Goal: Information Seeking & Learning: Find specific fact

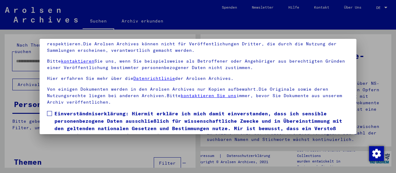
scroll to position [48, 0]
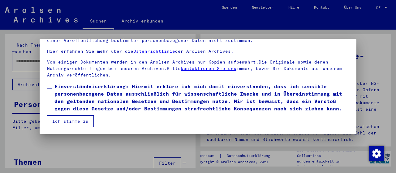
click at [51, 87] on span at bounding box center [49, 86] width 5 height 5
click at [68, 120] on button "Ich stimme zu" at bounding box center [70, 122] width 47 height 12
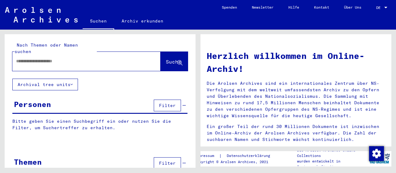
click at [44, 58] on input "text" at bounding box center [79, 61] width 126 height 6
click at [167, 59] on span "Suche" at bounding box center [173, 62] width 15 height 6
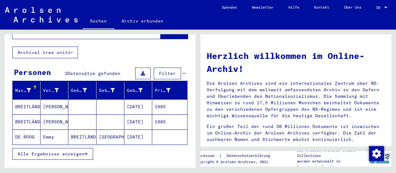
scroll to position [64, 0]
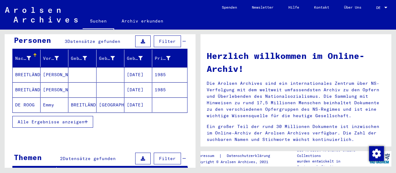
click at [87, 117] on button "Alle Ergebnisse anzeigen" at bounding box center [52, 122] width 81 height 12
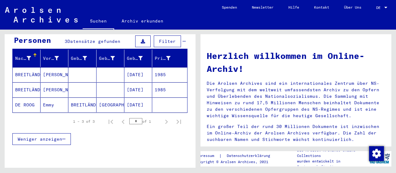
click at [37, 67] on mat-cell "BREITLÄNDER" at bounding box center [27, 74] width 28 height 15
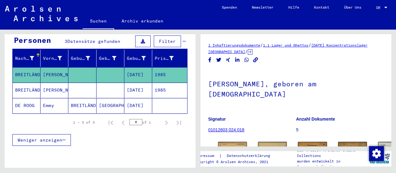
scroll to position [85, 0]
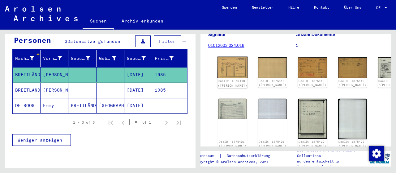
click at [228, 68] on img at bounding box center [232, 68] width 30 height 22
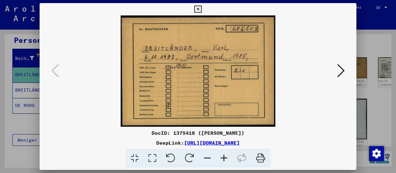
click at [339, 72] on icon at bounding box center [340, 70] width 7 height 15
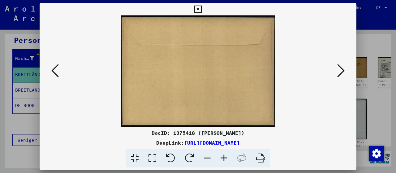
click at [339, 72] on icon at bounding box center [340, 70] width 7 height 15
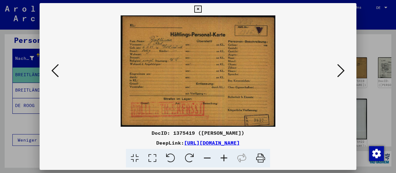
click at [223, 160] on icon at bounding box center [223, 158] width 17 height 19
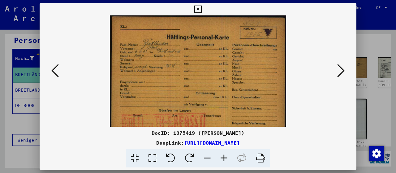
click at [223, 160] on icon at bounding box center [223, 158] width 17 height 19
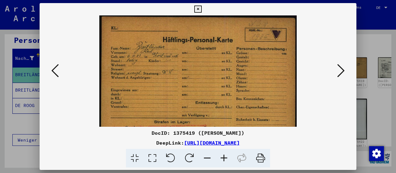
click at [223, 160] on icon at bounding box center [223, 158] width 17 height 19
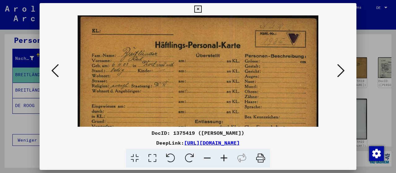
click at [223, 160] on icon at bounding box center [223, 158] width 17 height 19
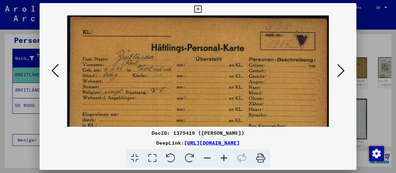
click at [223, 160] on icon at bounding box center [223, 158] width 17 height 19
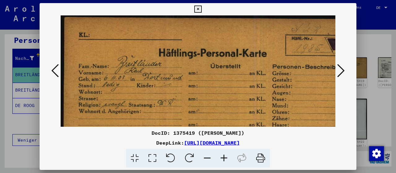
scroll to position [11, 0]
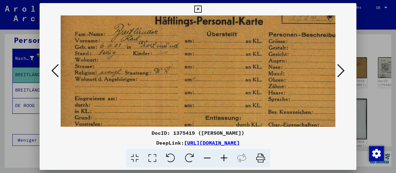
drag, startPoint x: 201, startPoint y: 103, endPoint x: 200, endPoint y: 71, distance: 31.2
click at [200, 71] on img at bounding box center [209, 93] width 305 height 220
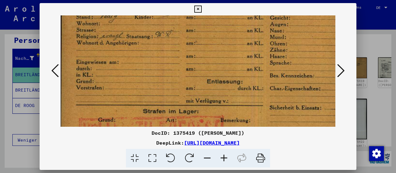
scroll to position [82, 1]
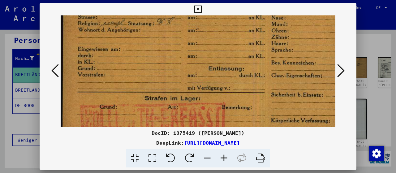
drag, startPoint x: 251, startPoint y: 63, endPoint x: 245, endPoint y: 15, distance: 48.5
click at [245, 15] on div "DocID: 1375419 ([PERSON_NAME]) DeepLink: [URL][DOMAIN_NAME]" at bounding box center [198, 85] width 317 height 165
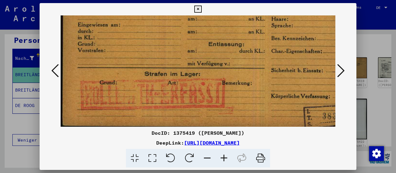
scroll to position [108, 1]
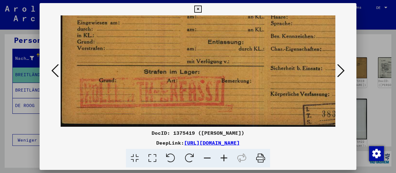
drag, startPoint x: 269, startPoint y: 87, endPoint x: 268, endPoint y: 28, distance: 58.4
click at [268, 28] on img at bounding box center [211, 17] width 305 height 220
click at [342, 76] on icon at bounding box center [340, 70] width 7 height 15
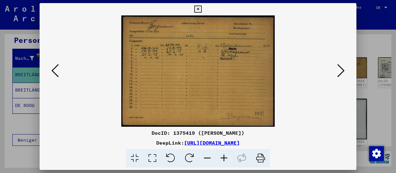
click at [201, 7] on icon at bounding box center [197, 9] width 7 height 7
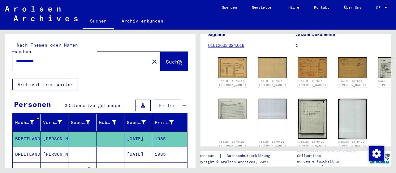
drag, startPoint x: 66, startPoint y: 56, endPoint x: 0, endPoint y: 48, distance: 67.0
click at [16, 58] on input "**********" at bounding box center [81, 61] width 130 height 6
click at [166, 59] on span "Suche" at bounding box center [173, 62] width 15 height 6
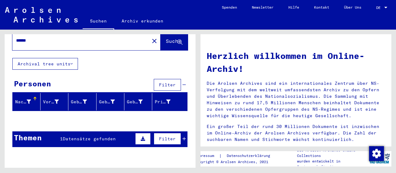
scroll to position [45, 0]
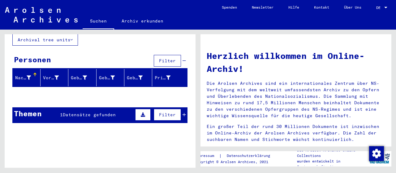
click at [181, 109] on button "Filter" at bounding box center [167, 115] width 27 height 12
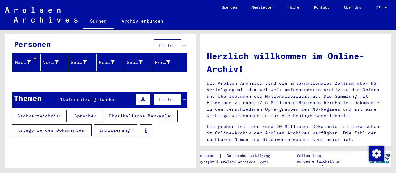
scroll to position [75, 0]
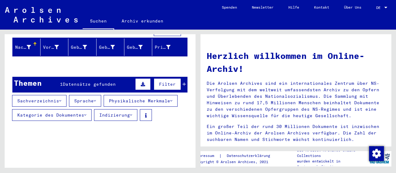
click at [186, 79] on div "Themen 1 Datensätze gefunden Filter" at bounding box center [99, 85] width 175 height 16
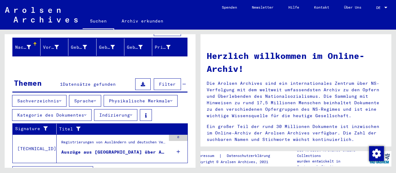
click at [134, 149] on div "Auszüge aus [GEOGRAPHIC_DATA] über Ausländer, die bei Aug. [PERSON_NAME] in [GE…" at bounding box center [113, 152] width 104 height 6
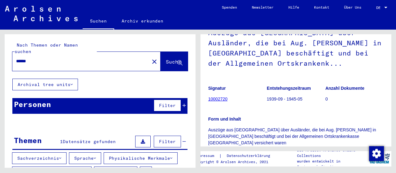
drag, startPoint x: 50, startPoint y: 56, endPoint x: 0, endPoint y: 49, distance: 50.5
click at [16, 58] on input "******" at bounding box center [81, 61] width 130 height 6
click at [162, 52] on button "Suche" at bounding box center [173, 61] width 27 height 19
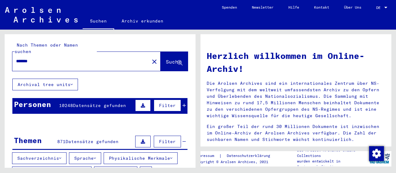
scroll to position [6, 0]
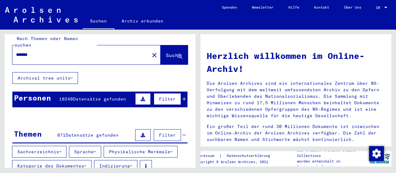
drag, startPoint x: 42, startPoint y: 47, endPoint x: 0, endPoint y: 48, distance: 42.4
click at [16, 52] on input "*******" at bounding box center [79, 55] width 126 height 6
click at [166, 52] on span "Suche" at bounding box center [173, 55] width 15 height 6
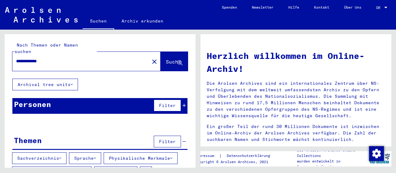
click at [185, 140] on icon at bounding box center [183, 142] width 3 height 4
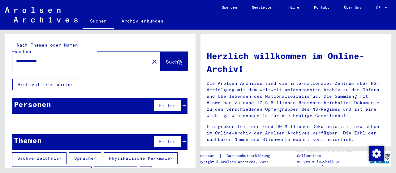
drag, startPoint x: 27, startPoint y: 53, endPoint x: 0, endPoint y: 55, distance: 27.3
click at [16, 58] on input "**********" at bounding box center [79, 61] width 126 height 6
click at [160, 55] on button "Suche" at bounding box center [173, 61] width 27 height 19
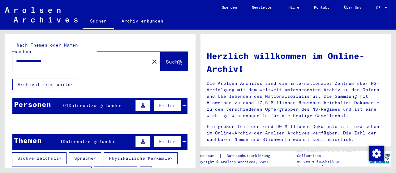
click at [183, 103] on div "Filter" at bounding box center [160, 105] width 52 height 15
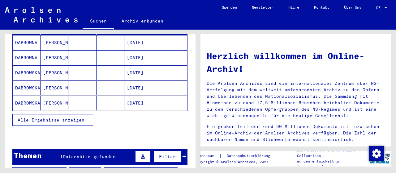
scroll to position [64, 0]
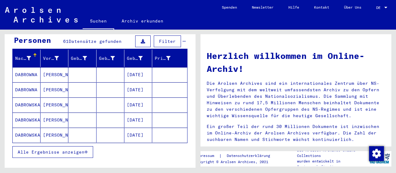
click at [88, 147] on button "Alle Ergebnisse anzeigen" at bounding box center [52, 153] width 81 height 12
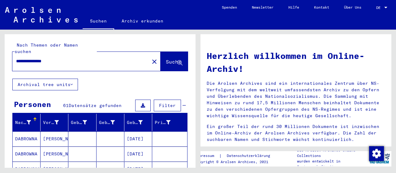
scroll to position [32, 0]
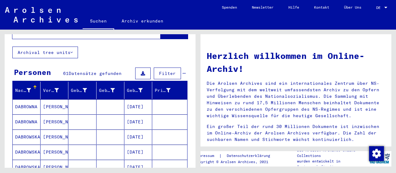
click at [135, 100] on mat-cell "[DATE]" at bounding box center [138, 107] width 28 height 15
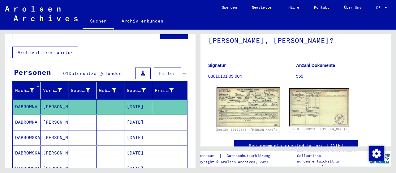
scroll to position [96, 0]
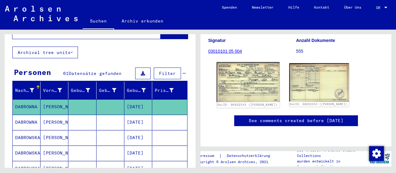
click at [244, 62] on img at bounding box center [247, 82] width 63 height 40
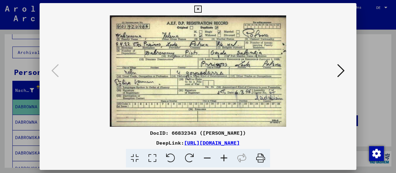
click at [201, 10] on icon at bounding box center [197, 9] width 7 height 7
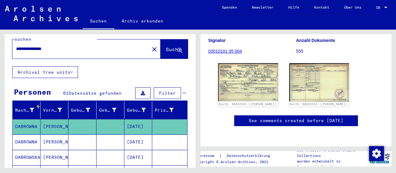
scroll to position [0, 0]
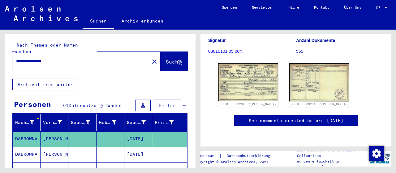
click at [51, 58] on input "**********" at bounding box center [81, 61] width 130 height 6
type input "**********"
click at [173, 59] on span "Suche" at bounding box center [173, 62] width 15 height 6
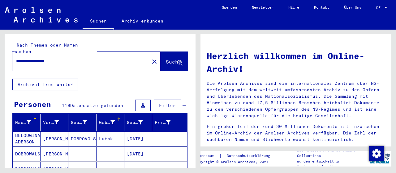
scroll to position [64, 0]
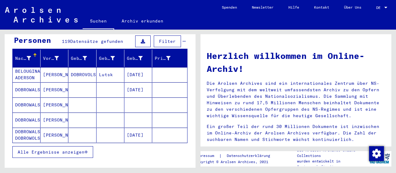
click at [89, 147] on button "Alle Ergebnisse anzeigen" at bounding box center [52, 153] width 81 height 12
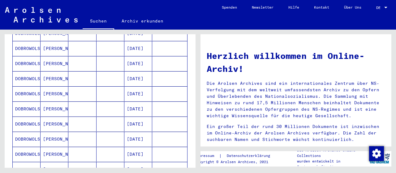
scroll to position [354, 0]
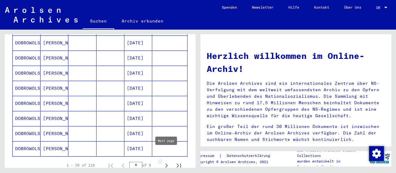
click at [165, 162] on icon "Next page" at bounding box center [166, 166] width 9 height 9
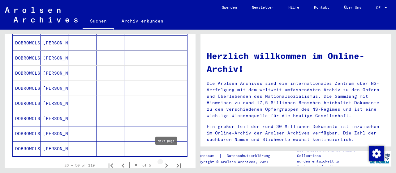
click at [165, 162] on icon "Next page" at bounding box center [166, 166] width 9 height 9
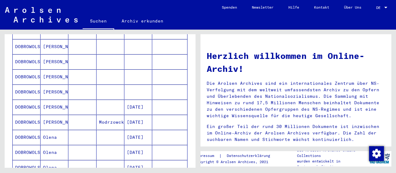
scroll to position [322, 0]
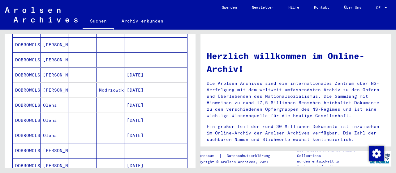
click at [140, 128] on mat-cell "[DATE]" at bounding box center [138, 135] width 28 height 15
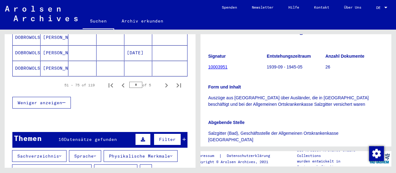
scroll to position [389, 0]
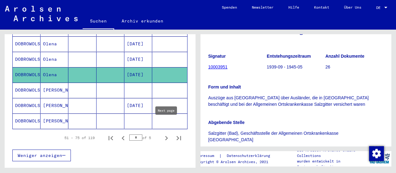
click at [167, 134] on icon "Next page" at bounding box center [166, 138] width 9 height 9
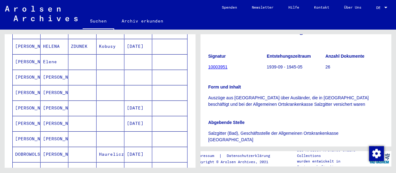
scroll to position [421, 0]
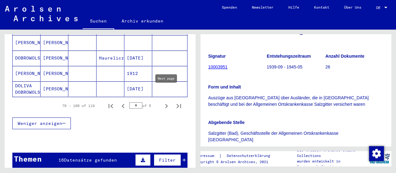
click at [165, 102] on icon "Next page" at bounding box center [166, 106] width 9 height 9
type input "*"
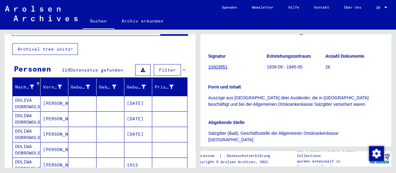
scroll to position [0, 0]
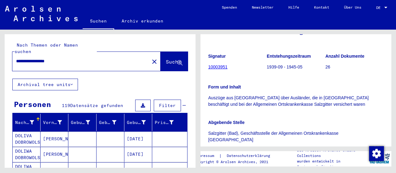
drag, startPoint x: 67, startPoint y: 57, endPoint x: 35, endPoint y: 50, distance: 32.5
click at [35, 58] on input "**********" at bounding box center [81, 61] width 130 height 6
click at [166, 59] on span "Suche" at bounding box center [173, 62] width 15 height 6
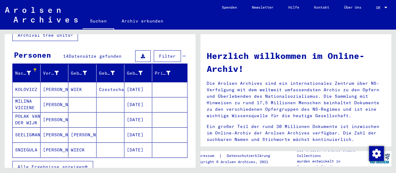
scroll to position [64, 0]
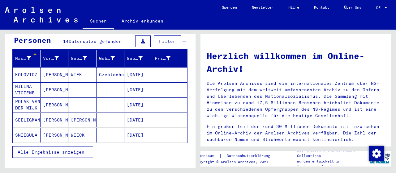
click at [83, 150] on span "Alle Ergebnisse anzeigen" at bounding box center [51, 153] width 67 height 6
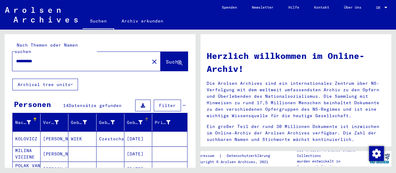
scroll to position [32, 0]
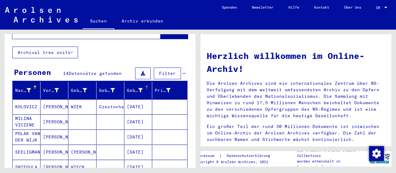
click at [131, 88] on div "Geburtsdatum" at bounding box center [139, 91] width 25 height 10
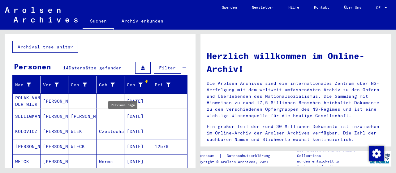
scroll to position [0, 0]
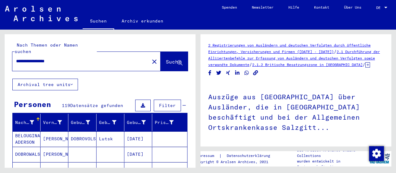
drag, startPoint x: 71, startPoint y: 53, endPoint x: 32, endPoint y: 51, distance: 40.0
click at [32, 58] on input "**********" at bounding box center [81, 61] width 130 height 6
type input "**********"
click at [166, 59] on span "Suche" at bounding box center [173, 62] width 15 height 6
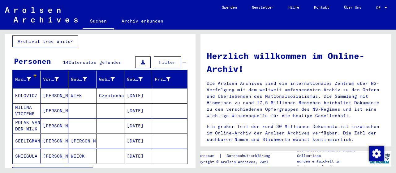
scroll to position [96, 0]
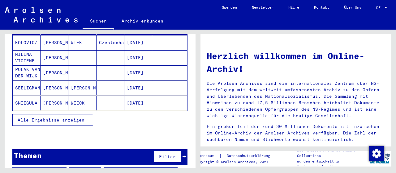
click at [87, 118] on icon "button" at bounding box center [85, 120] width 3 height 4
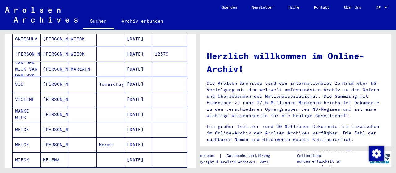
scroll to position [225, 0]
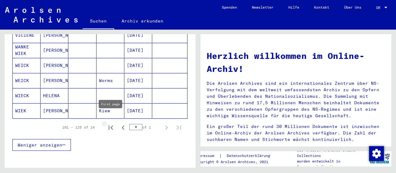
click at [113, 124] on icon "First page" at bounding box center [110, 128] width 9 height 9
type input "*"
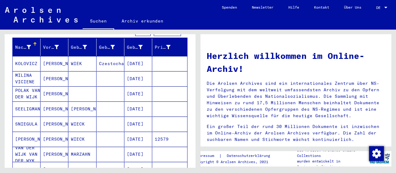
scroll to position [96, 0]
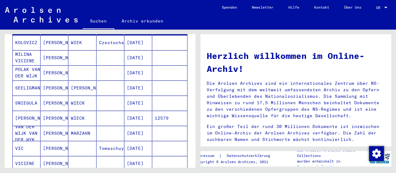
click at [34, 141] on mat-cell "VIC" at bounding box center [27, 148] width 28 height 15
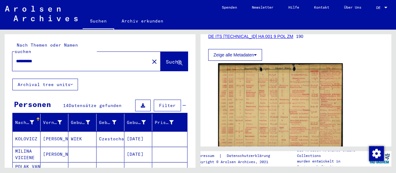
click at [33, 58] on input "**********" at bounding box center [81, 61] width 130 height 6
click at [170, 59] on span "Suche" at bounding box center [173, 62] width 15 height 6
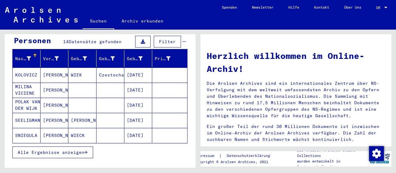
scroll to position [64, 0]
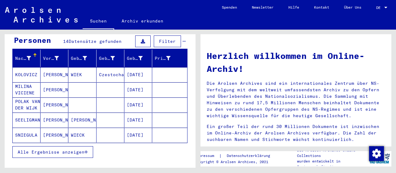
click at [87, 147] on button "Alle Ergebnisse anzeigen" at bounding box center [52, 153] width 81 height 12
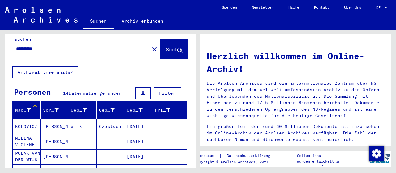
scroll to position [0, 0]
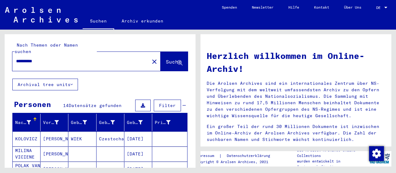
click at [35, 58] on input "**********" at bounding box center [79, 61] width 126 height 6
click at [166, 59] on span "Suche" at bounding box center [173, 62] width 15 height 6
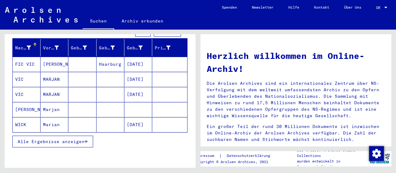
scroll to position [96, 0]
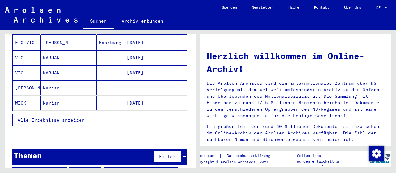
click at [54, 83] on mat-cell "Marjan" at bounding box center [55, 88] width 28 height 15
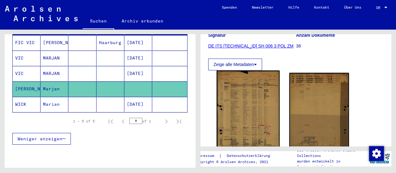
scroll to position [96, 0]
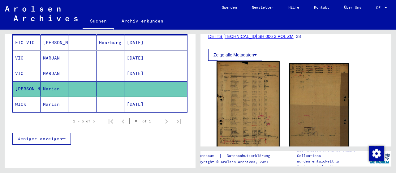
click at [243, 95] on img at bounding box center [247, 107] width 63 height 93
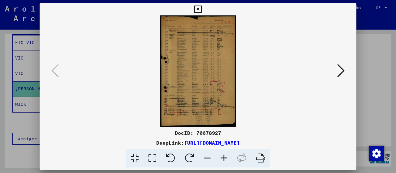
click at [220, 158] on icon at bounding box center [223, 158] width 17 height 19
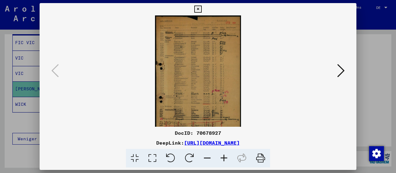
click at [220, 158] on icon at bounding box center [223, 158] width 17 height 19
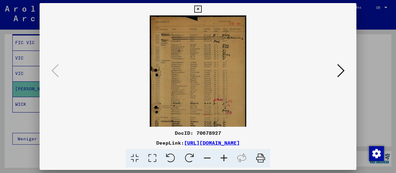
click at [220, 158] on icon at bounding box center [223, 158] width 17 height 19
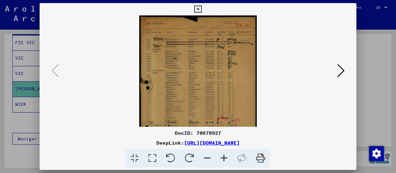
click at [220, 158] on icon at bounding box center [223, 158] width 17 height 19
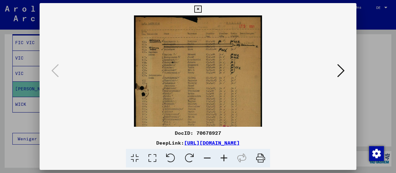
click at [220, 158] on icon at bounding box center [223, 158] width 17 height 19
click at [220, 157] on icon at bounding box center [223, 158] width 17 height 19
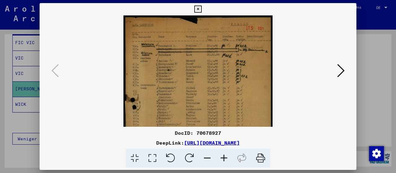
click at [220, 157] on icon at bounding box center [223, 158] width 17 height 19
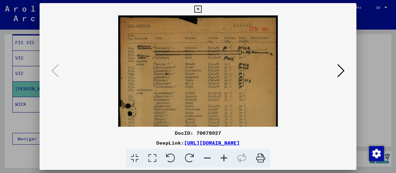
click at [220, 157] on icon at bounding box center [223, 158] width 17 height 19
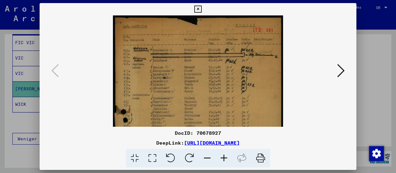
click at [220, 157] on icon at bounding box center [223, 158] width 17 height 19
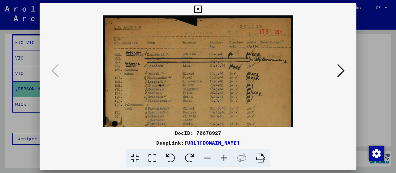
click at [220, 157] on icon at bounding box center [223, 158] width 17 height 19
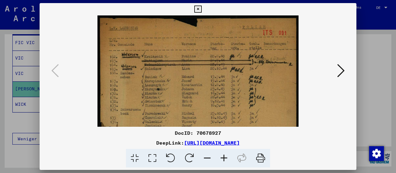
click at [220, 157] on icon at bounding box center [223, 158] width 17 height 19
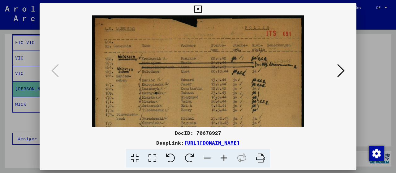
click at [220, 157] on icon at bounding box center [223, 158] width 17 height 19
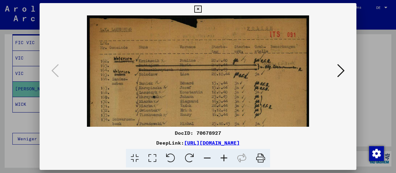
click at [221, 156] on icon at bounding box center [223, 158] width 17 height 19
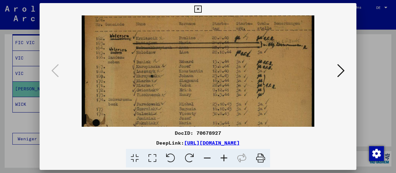
drag, startPoint x: 193, startPoint y: 82, endPoint x: 192, endPoint y: 45, distance: 36.5
click at [192, 46] on img at bounding box center [198, 162] width 232 height 343
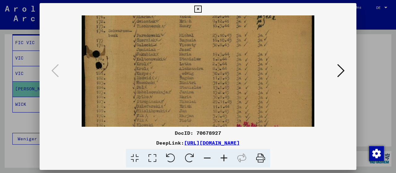
drag, startPoint x: 202, startPoint y: 100, endPoint x: 203, endPoint y: 43, distance: 56.9
click at [203, 45] on img at bounding box center [198, 93] width 232 height 343
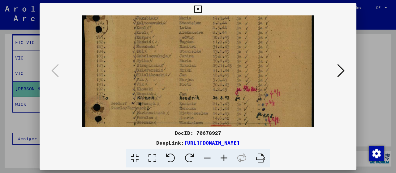
scroll to position [157, 0]
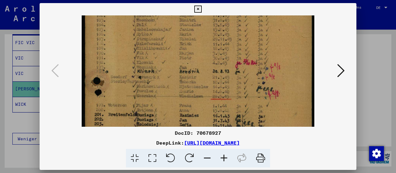
drag, startPoint x: 198, startPoint y: 82, endPoint x: 199, endPoint y: 31, distance: 51.0
click at [199, 31] on img at bounding box center [198, 30] width 232 height 343
click at [201, 9] on icon at bounding box center [197, 9] width 7 height 7
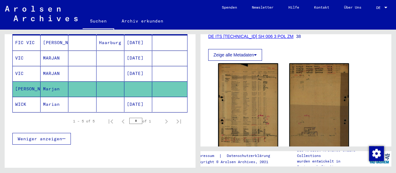
click at [52, 97] on mat-cell "Marian" at bounding box center [55, 104] width 28 height 15
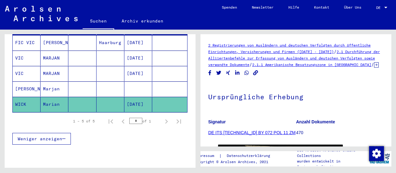
scroll to position [129, 0]
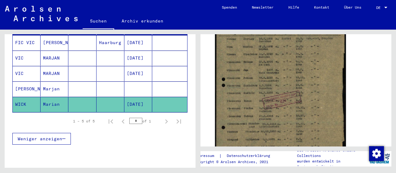
click at [247, 97] on img at bounding box center [280, 102] width 131 height 181
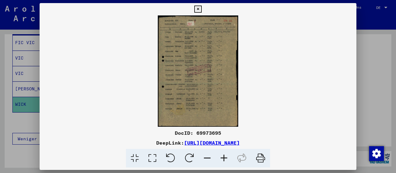
click at [225, 157] on icon at bounding box center [223, 158] width 17 height 19
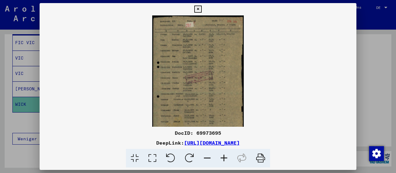
click at [225, 157] on icon at bounding box center [223, 158] width 17 height 19
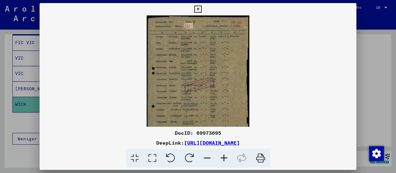
click at [225, 157] on icon at bounding box center [223, 158] width 17 height 19
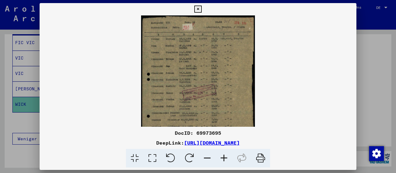
click at [225, 157] on icon at bounding box center [223, 158] width 17 height 19
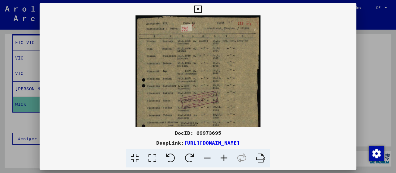
click at [225, 157] on icon at bounding box center [223, 158] width 17 height 19
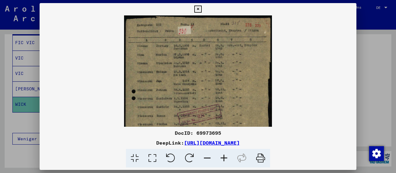
click at [225, 157] on icon at bounding box center [223, 158] width 17 height 19
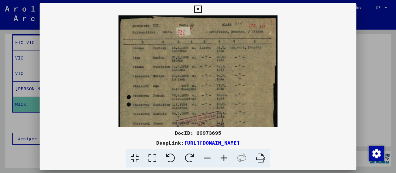
click at [225, 157] on icon at bounding box center [223, 158] width 17 height 19
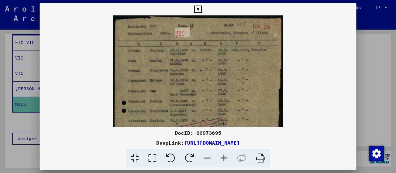
click at [225, 157] on icon at bounding box center [223, 158] width 17 height 19
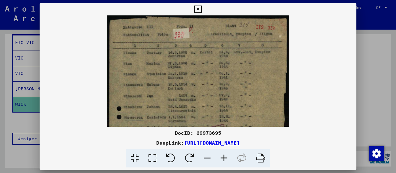
click at [225, 157] on icon at bounding box center [223, 158] width 17 height 19
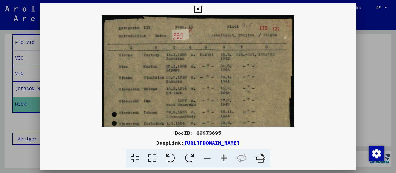
click at [225, 157] on icon at bounding box center [223, 158] width 17 height 19
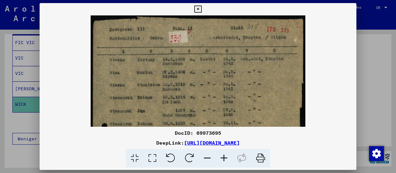
click at [225, 157] on icon at bounding box center [223, 158] width 17 height 19
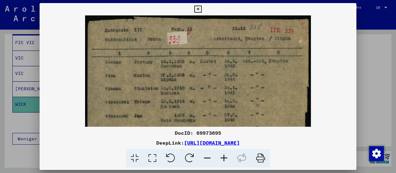
click at [225, 157] on icon at bounding box center [223, 158] width 17 height 19
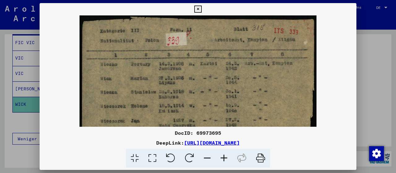
click at [225, 157] on icon at bounding box center [223, 158] width 17 height 19
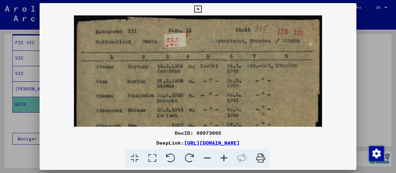
click at [225, 157] on icon at bounding box center [223, 158] width 17 height 19
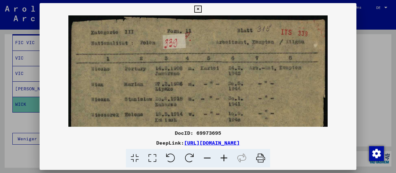
click at [225, 157] on icon at bounding box center [223, 158] width 17 height 19
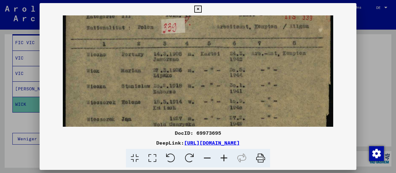
scroll to position [38, 0]
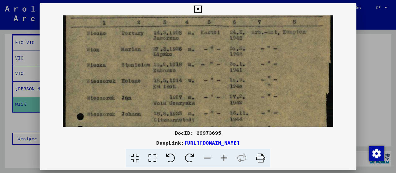
drag, startPoint x: 234, startPoint y: 92, endPoint x: 231, endPoint y: 54, distance: 37.8
click at [231, 54] on img at bounding box center [198, 164] width 270 height 374
click at [203, 5] on button at bounding box center [197, 9] width 11 height 12
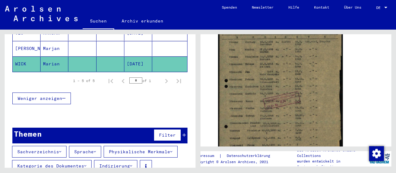
scroll to position [140, 0]
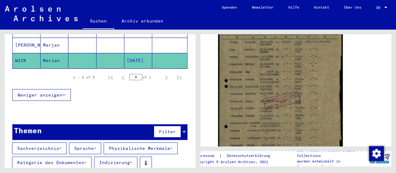
click at [186, 125] on div "Themen Filter" at bounding box center [99, 133] width 175 height 16
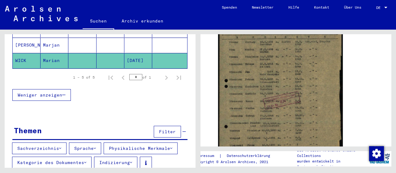
scroll to position [145, 0]
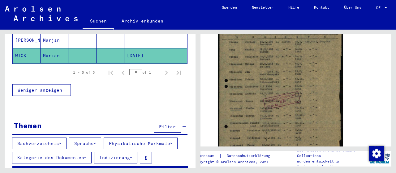
click at [186, 120] on div "Themen Filter" at bounding box center [99, 128] width 175 height 16
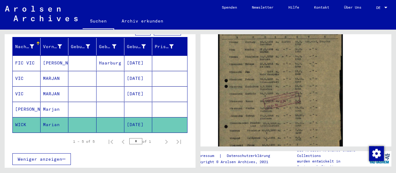
scroll to position [0, 0]
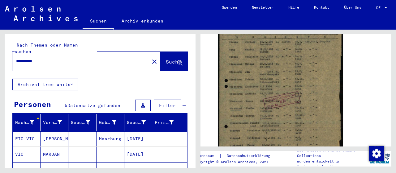
click at [27, 58] on input "**********" at bounding box center [81, 61] width 130 height 6
click at [166, 59] on span "Suche" at bounding box center [173, 62] width 15 height 6
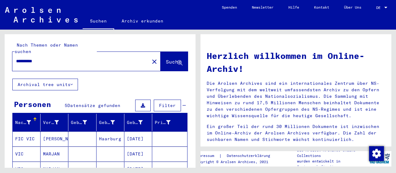
drag, startPoint x: 36, startPoint y: 54, endPoint x: 0, endPoint y: 54, distance: 35.9
click at [16, 58] on input "**********" at bounding box center [79, 61] width 126 height 6
click at [35, 58] on input "***" at bounding box center [79, 61] width 126 height 6
click at [166, 59] on span "Suche" at bounding box center [173, 62] width 15 height 6
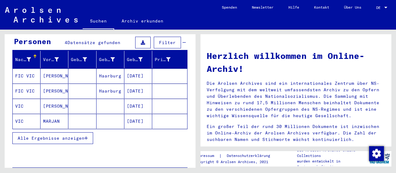
scroll to position [64, 0]
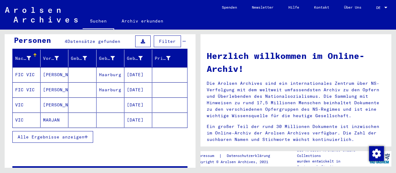
click at [141, 67] on mat-cell "[DATE]" at bounding box center [138, 74] width 28 height 15
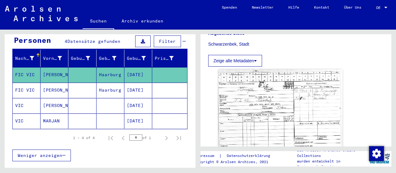
scroll to position [193, 0]
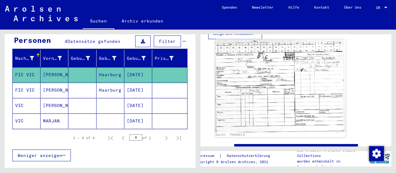
click at [268, 79] on img at bounding box center [280, 86] width 131 height 93
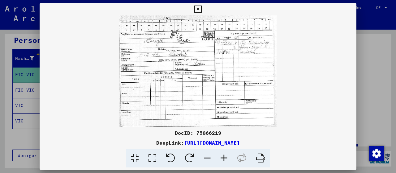
click at [224, 157] on icon at bounding box center [223, 158] width 17 height 19
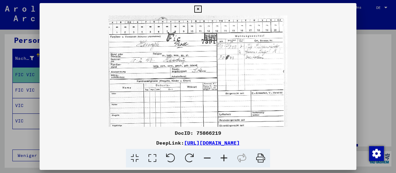
click at [224, 157] on icon at bounding box center [223, 158] width 17 height 19
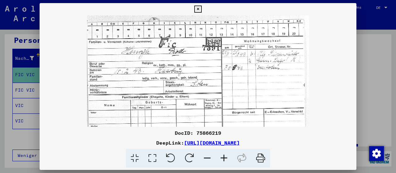
click at [224, 157] on icon at bounding box center [223, 158] width 17 height 19
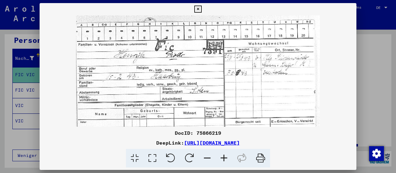
click at [224, 157] on icon at bounding box center [223, 158] width 17 height 19
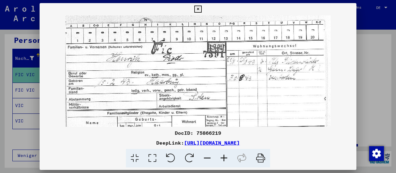
click at [222, 154] on icon at bounding box center [223, 158] width 17 height 19
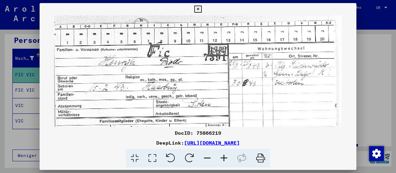
click at [222, 156] on icon at bounding box center [223, 158] width 17 height 19
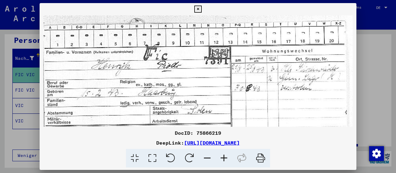
click at [223, 154] on icon at bounding box center [223, 158] width 17 height 19
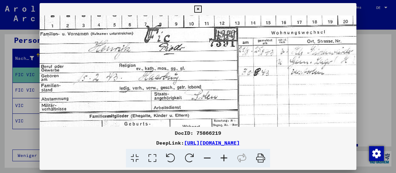
scroll to position [26, 3]
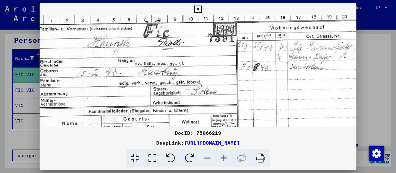
drag, startPoint x: 285, startPoint y: 102, endPoint x: 284, endPoint y: 77, distance: 25.4
click at [284, 77] on img at bounding box center [201, 106] width 331 height 235
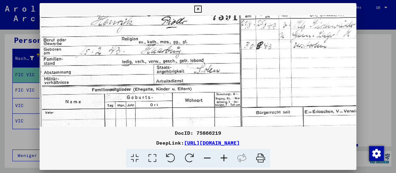
scroll to position [48, 0]
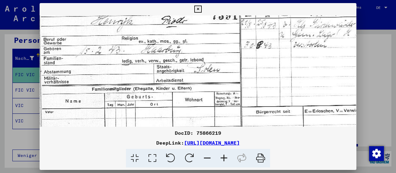
drag, startPoint x: 198, startPoint y: 87, endPoint x: 203, endPoint y: 66, distance: 21.5
click at [203, 66] on img at bounding box center [205, 84] width 331 height 235
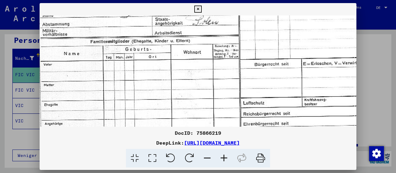
scroll to position [97, 1]
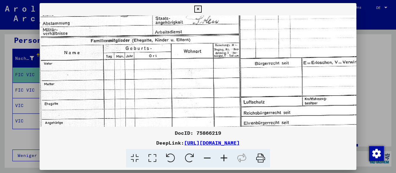
drag, startPoint x: 179, startPoint y: 98, endPoint x: 189, endPoint y: 53, distance: 46.3
click at [188, 51] on img at bounding box center [203, 36] width 331 height 235
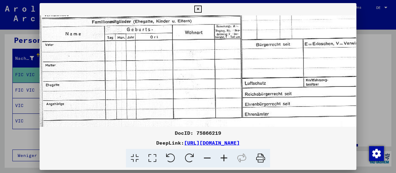
drag, startPoint x: 181, startPoint y: 86, endPoint x: 220, endPoint y: 32, distance: 66.5
click at [197, 50] on img at bounding box center [205, 17] width 331 height 235
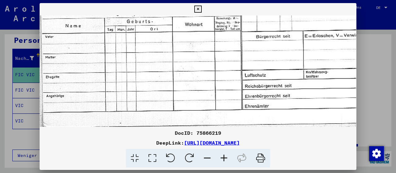
click at [201, 9] on icon at bounding box center [197, 9] width 7 height 7
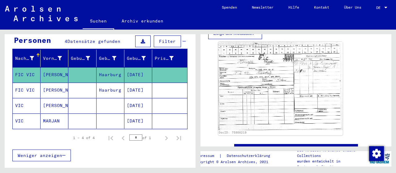
click at [54, 83] on mat-cell "[PERSON_NAME]" at bounding box center [55, 90] width 28 height 15
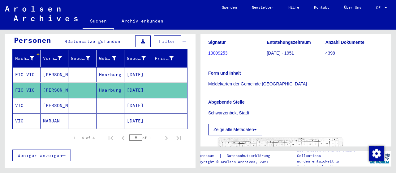
scroll to position [193, 0]
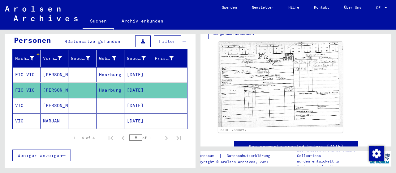
click at [46, 99] on mat-cell "[PERSON_NAME]" at bounding box center [55, 105] width 28 height 15
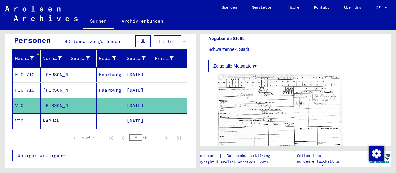
scroll to position [161, 0]
click at [53, 114] on mat-cell "MARJAN" at bounding box center [55, 121] width 28 height 15
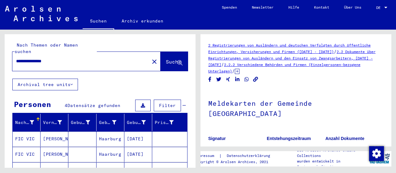
click at [18, 58] on input "**********" at bounding box center [81, 61] width 130 height 6
click at [168, 52] on button "Suche" at bounding box center [173, 61] width 27 height 19
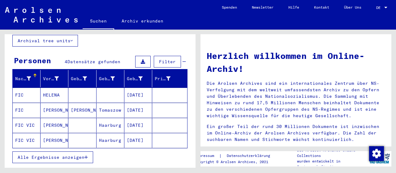
scroll to position [26, 0]
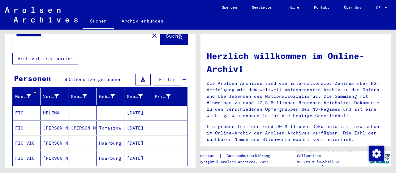
click at [53, 108] on mat-cell "HELENA" at bounding box center [55, 113] width 28 height 15
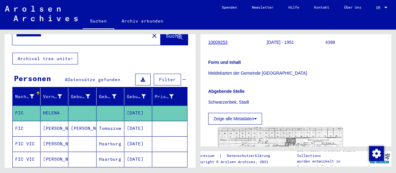
scroll to position [129, 0]
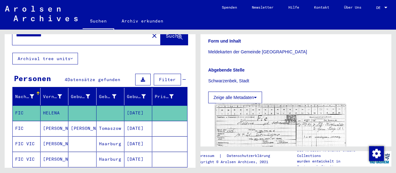
click at [267, 117] on img at bounding box center [280, 149] width 131 height 91
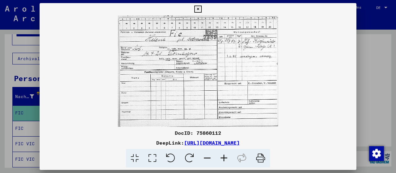
click at [221, 160] on icon at bounding box center [223, 158] width 17 height 19
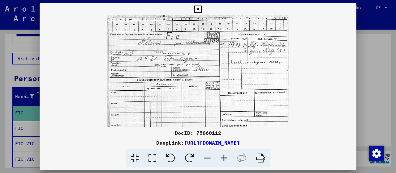
click at [221, 160] on icon at bounding box center [223, 158] width 17 height 19
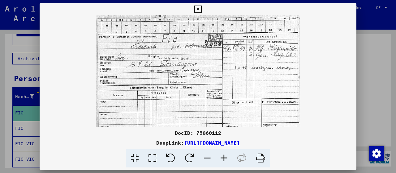
click at [221, 160] on icon at bounding box center [223, 158] width 17 height 19
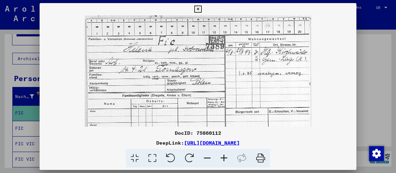
click at [221, 160] on icon at bounding box center [223, 158] width 17 height 19
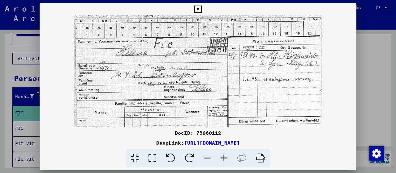
click at [221, 160] on icon at bounding box center [223, 158] width 17 height 19
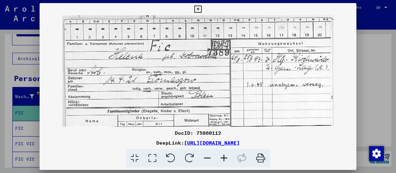
click at [221, 160] on icon at bounding box center [223, 158] width 17 height 19
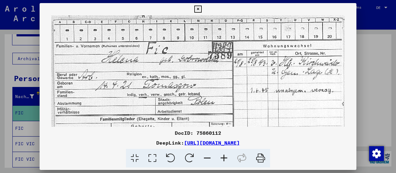
drag, startPoint x: 286, startPoint y: 100, endPoint x: 256, endPoint y: 101, distance: 29.4
click at [256, 101] on img at bounding box center [197, 117] width 293 height 204
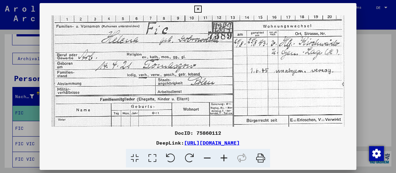
scroll to position [20, 0]
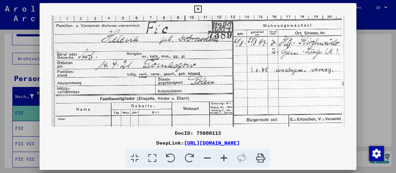
drag, startPoint x: 186, startPoint y: 90, endPoint x: 191, endPoint y: 72, distance: 19.0
click at [191, 72] on img at bounding box center [197, 97] width 293 height 204
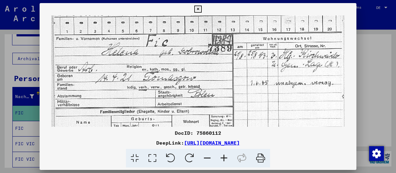
drag, startPoint x: 197, startPoint y: 93, endPoint x: 317, endPoint y: 7, distance: 147.7
click at [226, 76] on img at bounding box center [197, 110] width 293 height 204
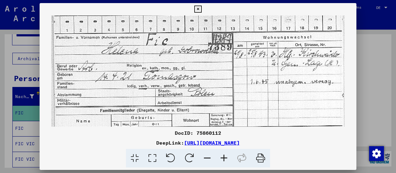
click at [201, 8] on icon at bounding box center [197, 9] width 7 height 7
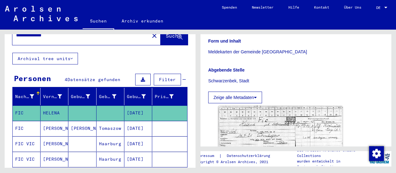
click at [104, 121] on mat-cell "Tomaszow" at bounding box center [110, 128] width 28 height 15
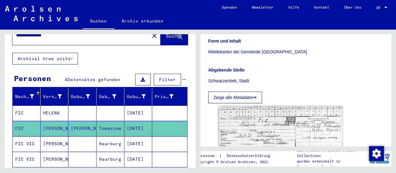
click at [110, 121] on mat-cell "Tomaszow" at bounding box center [110, 128] width 28 height 15
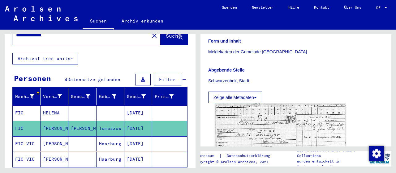
scroll to position [193, 0]
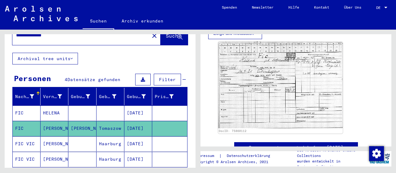
click at [45, 106] on mat-cell "HELENA" at bounding box center [55, 113] width 28 height 15
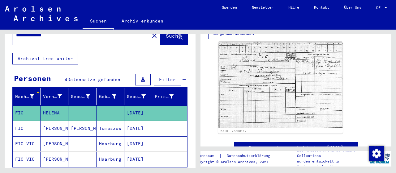
click at [79, 121] on mat-cell "[PERSON_NAME]" at bounding box center [82, 128] width 28 height 15
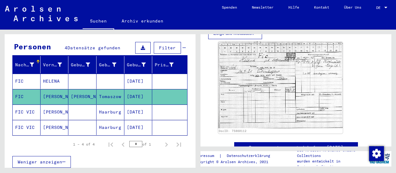
scroll to position [58, 0]
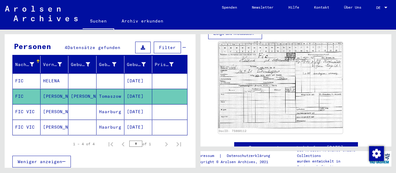
click at [46, 104] on mat-cell "[PERSON_NAME]" at bounding box center [55, 111] width 28 height 15
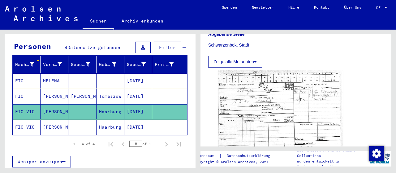
scroll to position [161, 0]
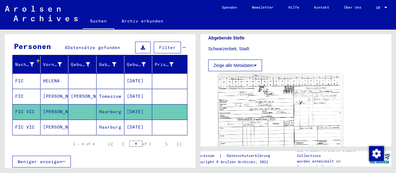
click at [52, 120] on mat-cell "[PERSON_NAME]" at bounding box center [55, 127] width 28 height 15
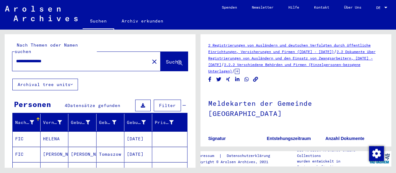
drag, startPoint x: 76, startPoint y: 57, endPoint x: 10, endPoint y: 43, distance: 67.5
click at [16, 58] on input "**********" at bounding box center [81, 61] width 130 height 6
type input "**********"
click at [170, 59] on span "Suche" at bounding box center [173, 62] width 15 height 6
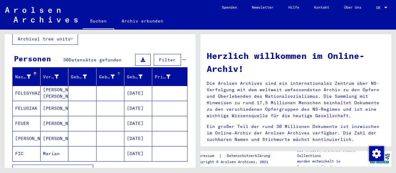
scroll to position [64, 0]
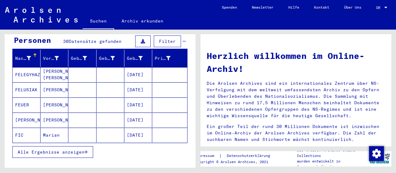
click at [47, 128] on mat-cell "Marian" at bounding box center [55, 135] width 28 height 15
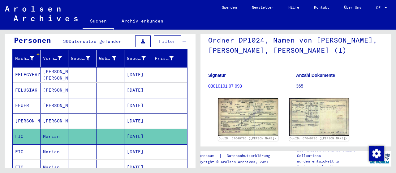
scroll to position [96, 0]
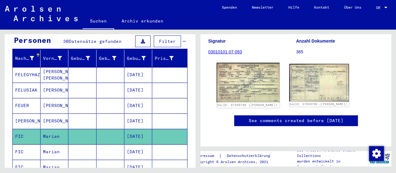
click at [238, 66] on img at bounding box center [247, 83] width 63 height 40
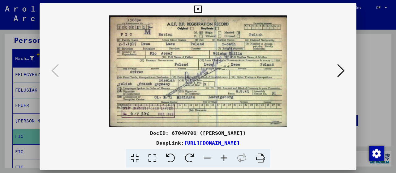
click at [228, 156] on icon at bounding box center [223, 158] width 17 height 19
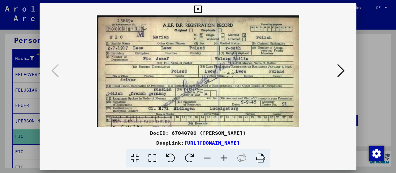
click at [228, 156] on icon at bounding box center [223, 158] width 17 height 19
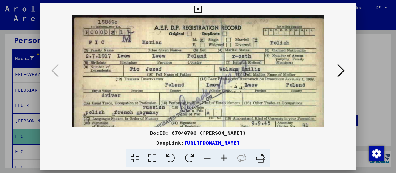
click at [228, 156] on icon at bounding box center [223, 158] width 17 height 19
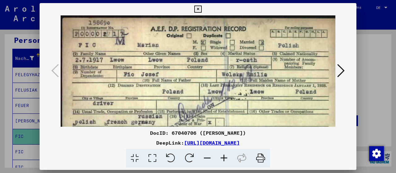
click at [228, 156] on icon at bounding box center [223, 158] width 17 height 19
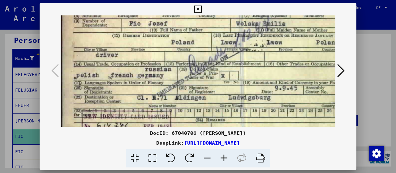
drag, startPoint x: 182, startPoint y: 82, endPoint x: 182, endPoint y: 27, distance: 55.3
click at [182, 27] on img at bounding box center [211, 53] width 300 height 189
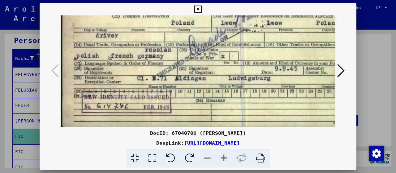
scroll to position [77, 0]
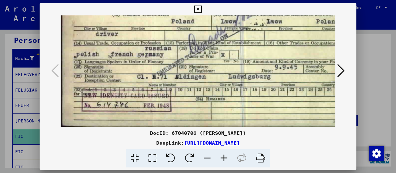
drag, startPoint x: 157, startPoint y: 91, endPoint x: 164, endPoint y: 24, distance: 67.2
click at [164, 24] on img at bounding box center [211, 32] width 300 height 189
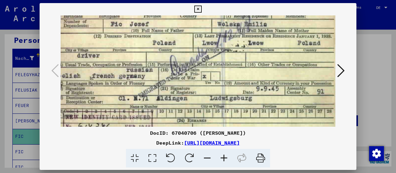
scroll to position [52, 17]
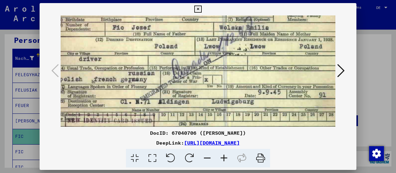
drag, startPoint x: 284, startPoint y: 95, endPoint x: 222, endPoint y: 116, distance: 65.3
click at [222, 116] on img at bounding box center [194, 57] width 300 height 189
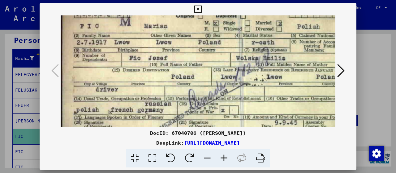
scroll to position [20, 0]
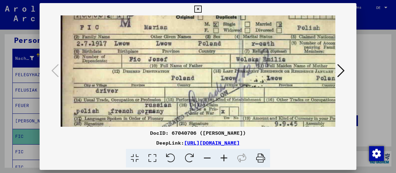
drag, startPoint x: 99, startPoint y: 61, endPoint x: 121, endPoint y: 92, distance: 38.1
click at [121, 92] on img at bounding box center [211, 89] width 300 height 189
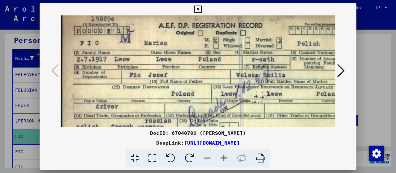
scroll to position [0, 0]
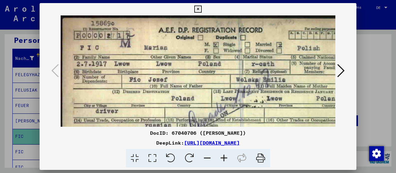
drag, startPoint x: 153, startPoint y: 49, endPoint x: 160, endPoint y: 80, distance: 32.8
click at [160, 80] on img at bounding box center [211, 109] width 300 height 189
click at [343, 72] on icon at bounding box center [340, 70] width 7 height 15
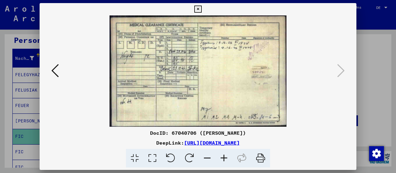
click at [225, 157] on icon at bounding box center [223, 158] width 17 height 19
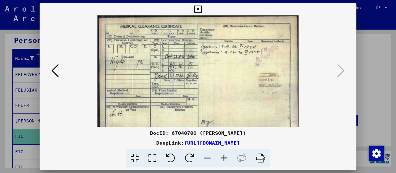
click at [225, 157] on icon at bounding box center [223, 158] width 17 height 19
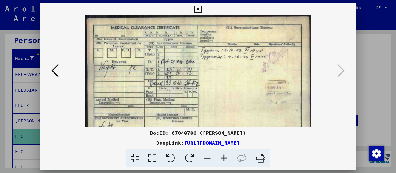
click at [225, 157] on icon at bounding box center [223, 158] width 17 height 19
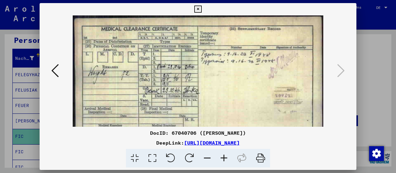
click at [225, 157] on icon at bounding box center [223, 158] width 17 height 19
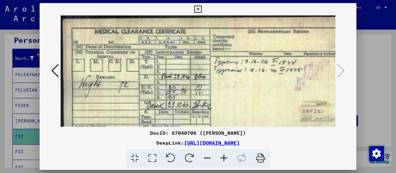
click at [225, 157] on icon at bounding box center [223, 158] width 17 height 19
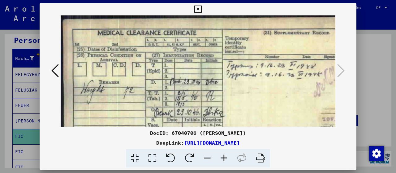
click at [225, 157] on icon at bounding box center [223, 158] width 17 height 19
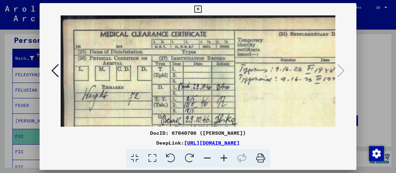
click at [225, 157] on icon at bounding box center [223, 158] width 17 height 19
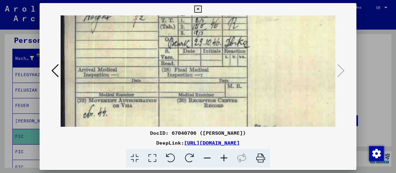
drag, startPoint x: 225, startPoint y: 94, endPoint x: 228, endPoint y: 0, distance: 94.0
click at [228, 3] on div "DocID: 67040706 (Marian FIC) DeepLink: [URL][DOMAIN_NAME]" at bounding box center [198, 85] width 317 height 165
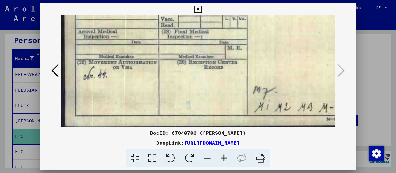
scroll to position [124, 0]
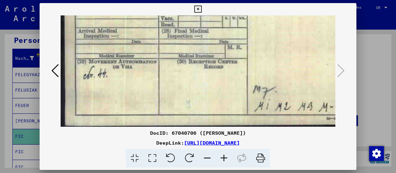
drag, startPoint x: 228, startPoint y: 68, endPoint x: 236, endPoint y: 31, distance: 38.0
click at [235, 32] on img at bounding box center [247, 9] width 373 height 235
click at [201, 7] on icon at bounding box center [197, 9] width 7 height 7
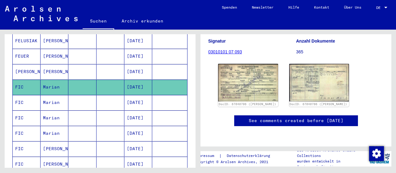
scroll to position [129, 0]
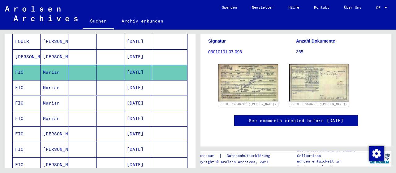
click at [52, 80] on mat-cell "Marian" at bounding box center [55, 87] width 28 height 15
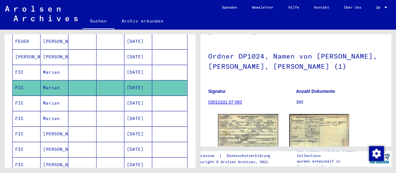
scroll to position [57, 0]
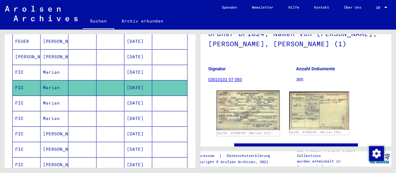
click at [254, 107] on img at bounding box center [247, 111] width 63 height 40
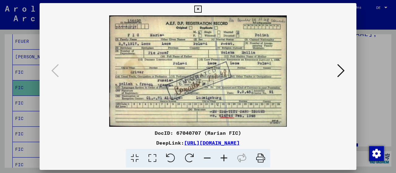
click at [223, 158] on icon at bounding box center [223, 158] width 17 height 19
click at [224, 158] on icon at bounding box center [223, 158] width 17 height 19
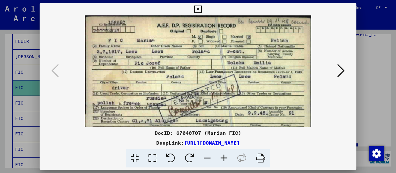
click at [224, 158] on icon at bounding box center [223, 158] width 17 height 19
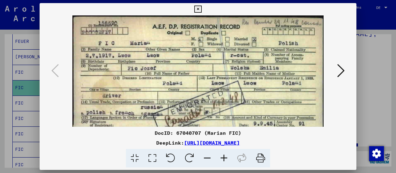
click at [224, 158] on icon at bounding box center [223, 158] width 17 height 19
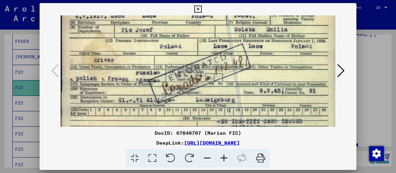
scroll to position [54, 0]
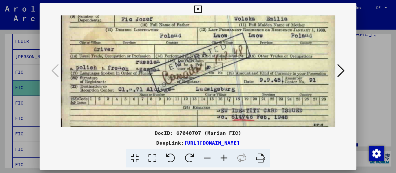
drag, startPoint x: 235, startPoint y: 85, endPoint x: 232, endPoint y: 31, distance: 53.9
click at [233, 32] on img at bounding box center [199, 47] width 276 height 173
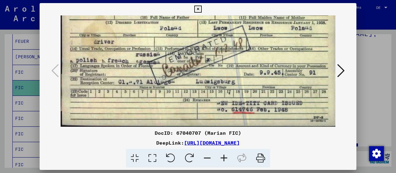
drag, startPoint x: 233, startPoint y: 85, endPoint x: 233, endPoint y: 74, distance: 11.1
click at [233, 74] on img at bounding box center [199, 40] width 276 height 173
click at [338, 71] on icon at bounding box center [340, 70] width 7 height 15
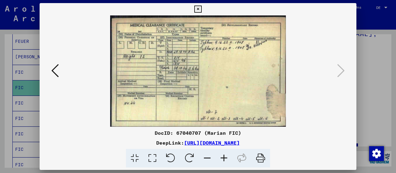
click at [201, 6] on icon at bounding box center [197, 9] width 7 height 7
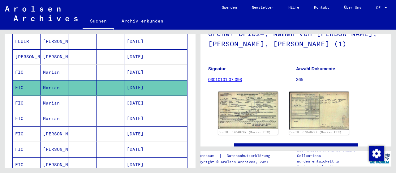
click at [53, 96] on mat-cell "Marian" at bounding box center [55, 103] width 28 height 15
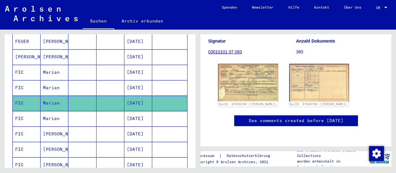
scroll to position [121, 0]
click at [241, 63] on img at bounding box center [247, 82] width 63 height 39
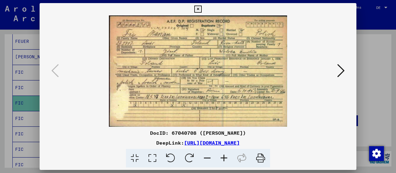
click at [223, 158] on icon at bounding box center [223, 158] width 17 height 19
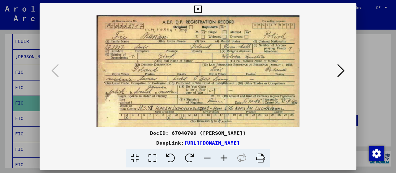
click at [223, 158] on icon at bounding box center [223, 158] width 17 height 19
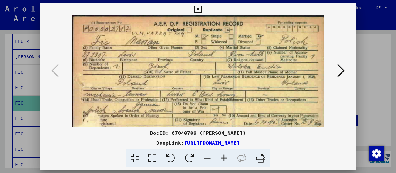
click at [223, 158] on icon at bounding box center [223, 158] width 17 height 19
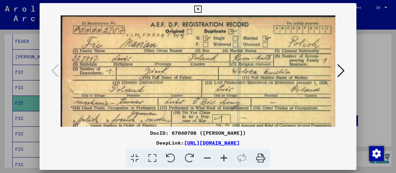
click at [223, 158] on icon at bounding box center [223, 158] width 17 height 19
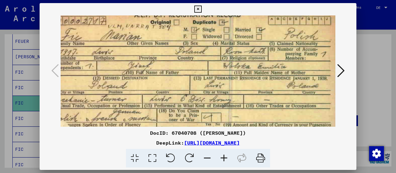
scroll to position [39, 12]
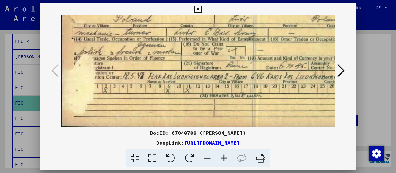
drag, startPoint x: 248, startPoint y: 85, endPoint x: 219, endPoint y: 10, distance: 80.9
click at [221, 8] on div "DocID: 67040708 ([PERSON_NAME]) DeepLink: [URL][DOMAIN_NAME]" at bounding box center [198, 85] width 317 height 165
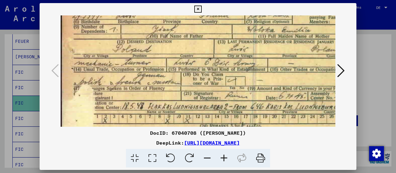
scroll to position [45, 0]
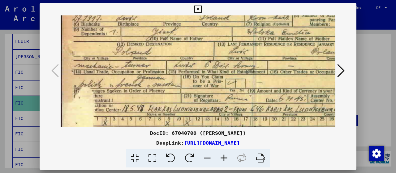
drag, startPoint x: 201, startPoint y: 81, endPoint x: 230, endPoint y: 112, distance: 42.0
click at [230, 112] on img at bounding box center [210, 65] width 301 height 189
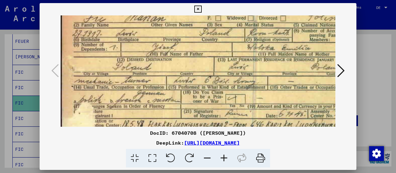
scroll to position [27, 0]
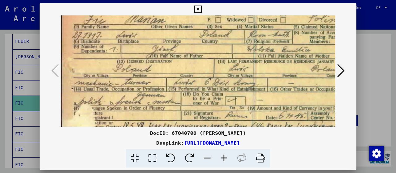
drag, startPoint x: 233, startPoint y: 75, endPoint x: 233, endPoint y: 91, distance: 16.7
click at [233, 91] on img at bounding box center [210, 82] width 301 height 189
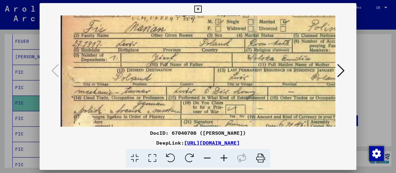
scroll to position [9, 1]
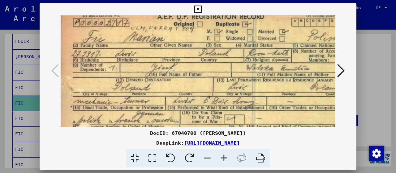
drag, startPoint x: 237, startPoint y: 76, endPoint x: 236, endPoint y: 92, distance: 15.8
click at [236, 92] on img at bounding box center [209, 101] width 301 height 189
click at [340, 72] on icon at bounding box center [340, 70] width 7 height 15
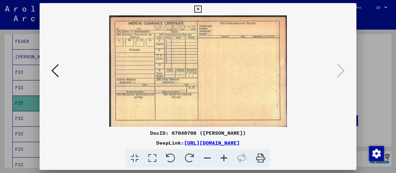
click at [201, 8] on icon at bounding box center [197, 9] width 7 height 7
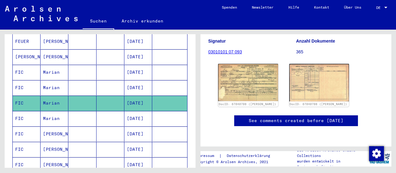
click at [61, 112] on mat-cell "Marian" at bounding box center [55, 118] width 28 height 15
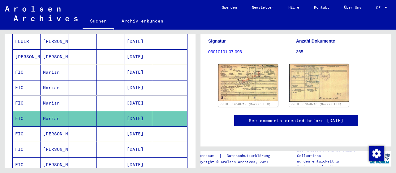
scroll to position [64, 0]
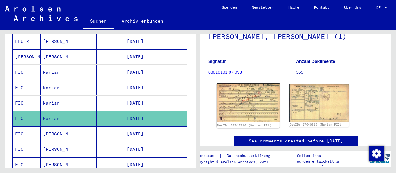
click at [249, 103] on img at bounding box center [247, 102] width 63 height 39
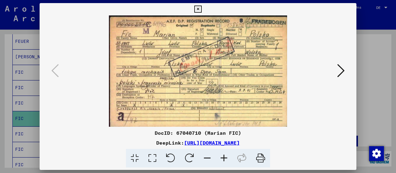
click at [224, 159] on icon at bounding box center [223, 158] width 17 height 19
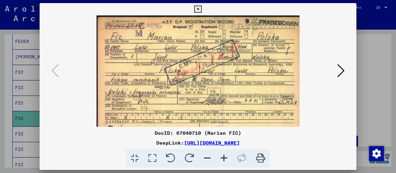
click at [224, 159] on icon at bounding box center [223, 158] width 17 height 19
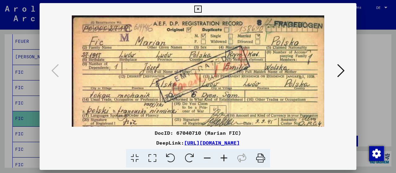
click at [224, 159] on icon at bounding box center [223, 158] width 17 height 19
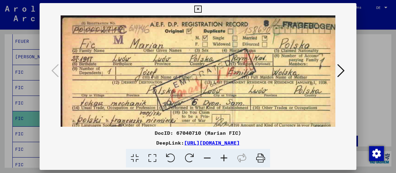
click at [224, 159] on icon at bounding box center [223, 158] width 17 height 19
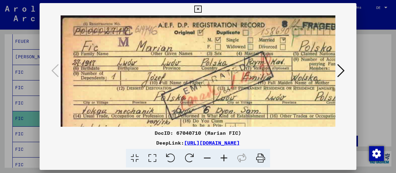
click at [224, 159] on icon at bounding box center [223, 158] width 17 height 19
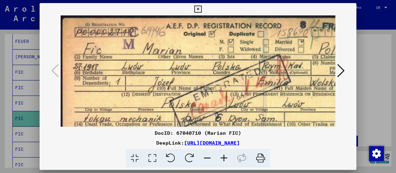
click at [224, 159] on icon at bounding box center [223, 158] width 17 height 19
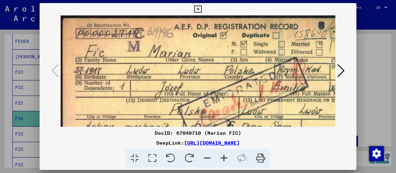
scroll to position [36, 0]
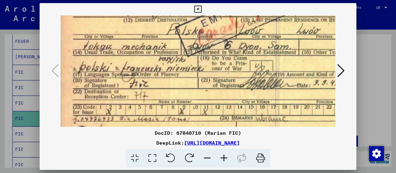
drag, startPoint x: 201, startPoint y: 99, endPoint x: 193, endPoint y: 23, distance: 77.0
click at [198, 16] on img at bounding box center [233, 45] width 351 height 220
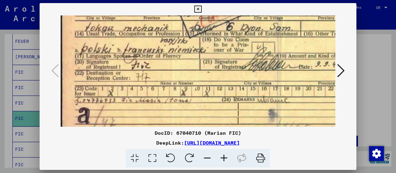
scroll to position [104, 0]
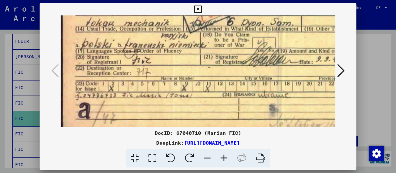
drag, startPoint x: 169, startPoint y: 99, endPoint x: 172, endPoint y: 80, distance: 19.1
click at [172, 80] on img at bounding box center [236, 22] width 351 height 220
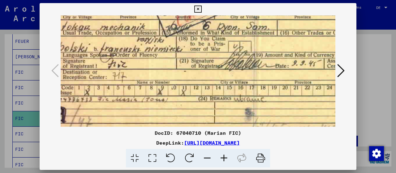
scroll to position [100, 38]
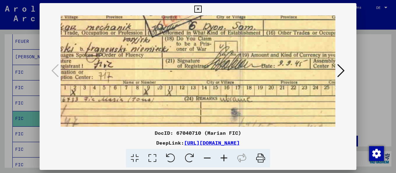
drag, startPoint x: 203, startPoint y: 99, endPoint x: 165, endPoint y: 102, distance: 37.3
click at [165, 102] on img at bounding box center [198, 26] width 351 height 220
click at [201, 8] on icon at bounding box center [197, 9] width 7 height 7
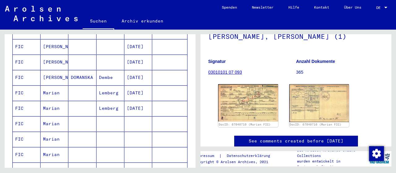
scroll to position [257, 0]
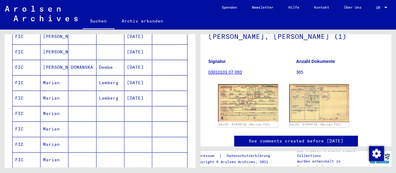
click at [113, 75] on mat-cell "Lemberg" at bounding box center [110, 82] width 28 height 15
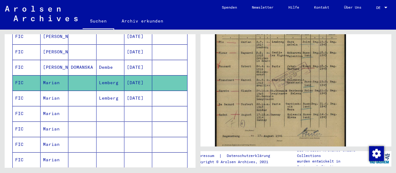
scroll to position [193, 0]
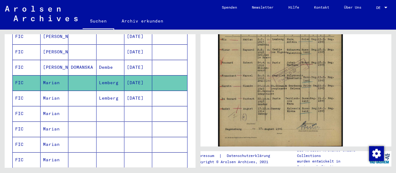
click at [109, 91] on mat-cell "Lemberg" at bounding box center [110, 98] width 28 height 15
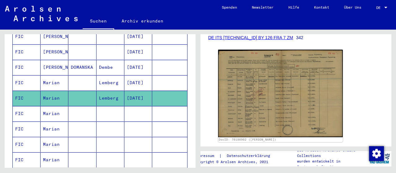
scroll to position [96, 0]
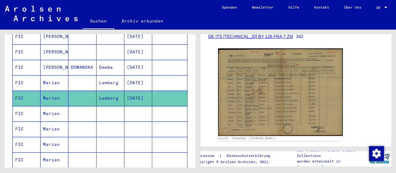
click at [56, 106] on mat-cell "Marian" at bounding box center [55, 113] width 28 height 15
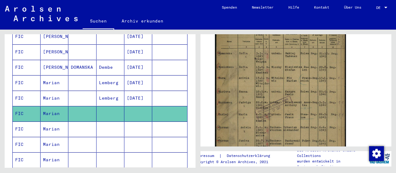
scroll to position [161, 0]
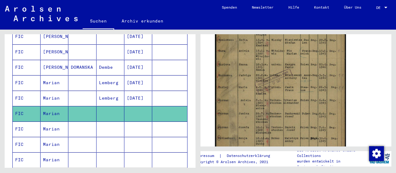
click at [280, 101] on img at bounding box center [280, 79] width 131 height 179
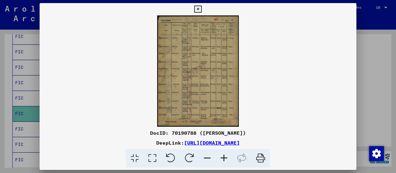
click at [226, 158] on icon at bounding box center [223, 158] width 17 height 19
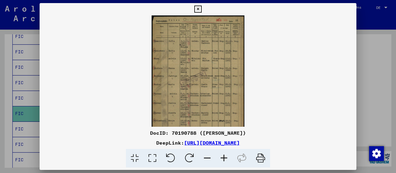
click at [226, 158] on icon at bounding box center [223, 158] width 17 height 19
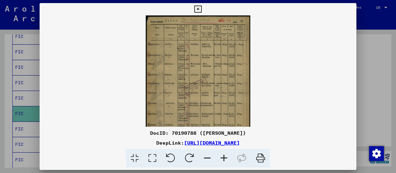
click at [226, 158] on icon at bounding box center [223, 158] width 17 height 19
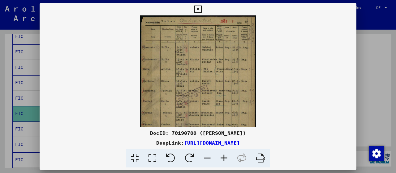
click at [226, 158] on icon at bounding box center [223, 158] width 17 height 19
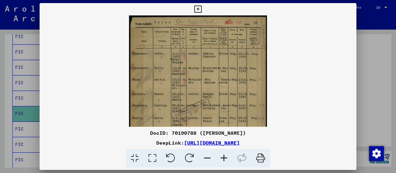
click at [226, 158] on icon at bounding box center [223, 158] width 17 height 19
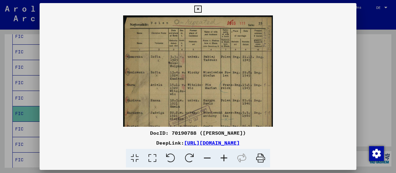
click at [226, 158] on icon at bounding box center [223, 158] width 17 height 19
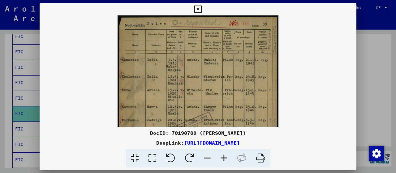
click at [226, 158] on icon at bounding box center [223, 158] width 17 height 19
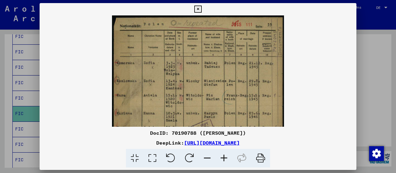
click at [226, 158] on icon at bounding box center [223, 158] width 17 height 19
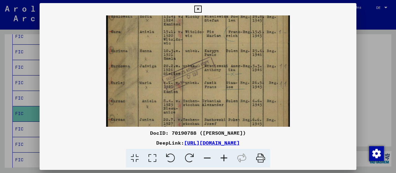
drag, startPoint x: 166, startPoint y: 104, endPoint x: 177, endPoint y: 34, distance: 70.7
click at [177, 34] on img at bounding box center [197, 71] width 183 height 251
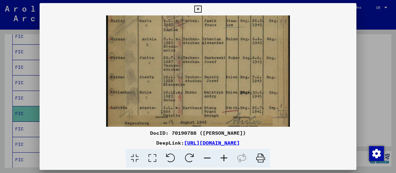
scroll to position [139, 0]
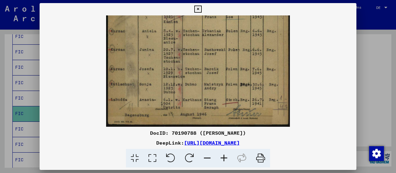
drag, startPoint x: 192, startPoint y: 104, endPoint x: 196, endPoint y: 30, distance: 73.7
click at [196, 30] on img at bounding box center [197, 1] width 183 height 251
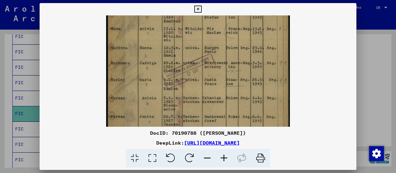
drag, startPoint x: 195, startPoint y: 93, endPoint x: 189, endPoint y: 145, distance: 52.6
click at [189, 145] on div "DocID: 70190788 ([PERSON_NAME]) DeepLink: [URL][DOMAIN_NAME]" at bounding box center [198, 85] width 317 height 165
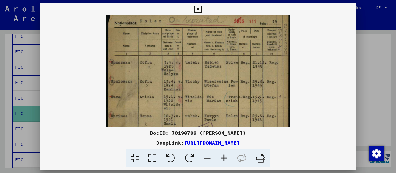
drag, startPoint x: 194, startPoint y: 75, endPoint x: 194, endPoint y: 106, distance: 31.5
click at [194, 132] on div "DocID: 70190788 ([PERSON_NAME]) DeepLink: [URL][DOMAIN_NAME]" at bounding box center [198, 85] width 317 height 165
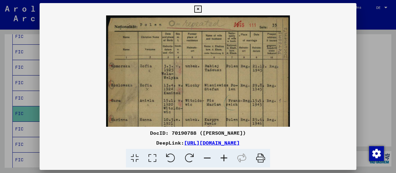
drag, startPoint x: 197, startPoint y: 54, endPoint x: 198, endPoint y: 83, distance: 28.5
click at [198, 83] on img at bounding box center [197, 140] width 183 height 251
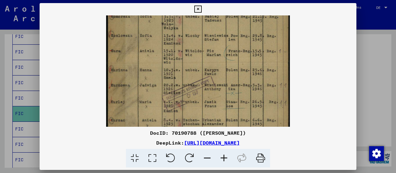
drag, startPoint x: 201, startPoint y: 103, endPoint x: 202, endPoint y: 53, distance: 49.5
click at [202, 53] on img at bounding box center [197, 91] width 183 height 251
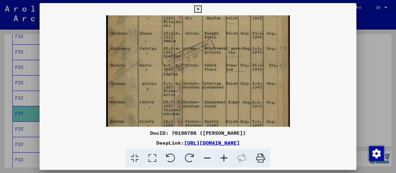
drag, startPoint x: 197, startPoint y: 94, endPoint x: 197, endPoint y: 58, distance: 36.2
click at [197, 58] on img at bounding box center [197, 54] width 183 height 251
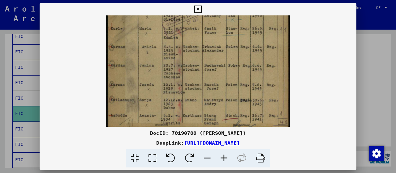
drag, startPoint x: 222, startPoint y: 94, endPoint x: 220, endPoint y: 63, distance: 30.3
click at [220, 63] on img at bounding box center [197, 17] width 183 height 251
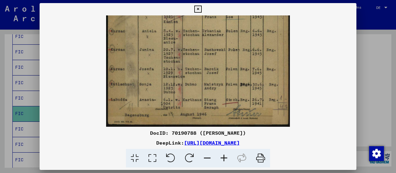
drag, startPoint x: 211, startPoint y: 99, endPoint x: 211, endPoint y: 65, distance: 34.6
click at [211, 65] on img at bounding box center [197, 1] width 183 height 251
click at [201, 7] on icon at bounding box center [197, 9] width 7 height 7
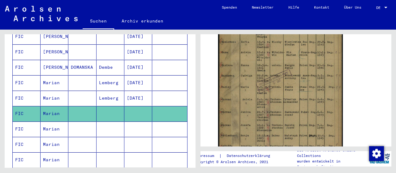
click at [45, 122] on mat-cell "Marian" at bounding box center [55, 129] width 28 height 15
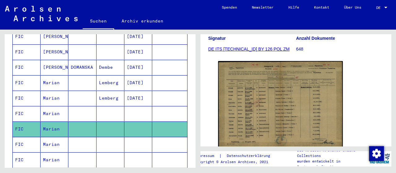
scroll to position [129, 0]
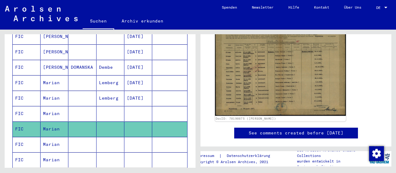
click at [272, 91] on img at bounding box center [280, 70] width 131 height 92
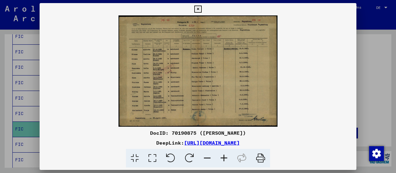
click at [223, 158] on icon at bounding box center [223, 158] width 17 height 19
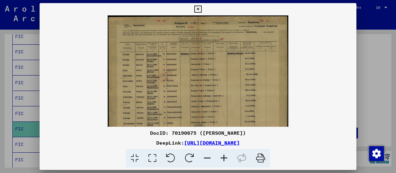
click at [223, 158] on icon at bounding box center [223, 158] width 17 height 19
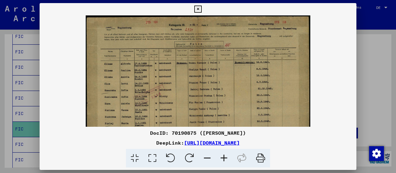
click at [223, 158] on icon at bounding box center [223, 158] width 17 height 19
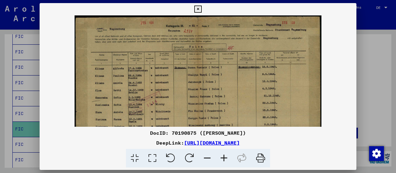
click at [223, 158] on icon at bounding box center [223, 158] width 17 height 19
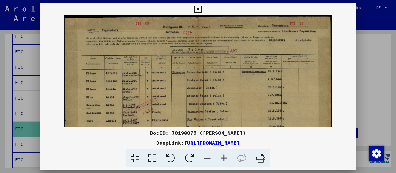
click at [223, 158] on icon at bounding box center [223, 158] width 17 height 19
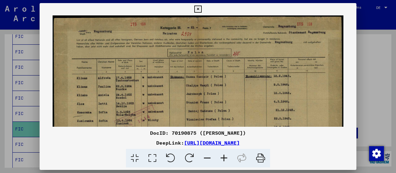
click at [223, 158] on icon at bounding box center [223, 158] width 17 height 19
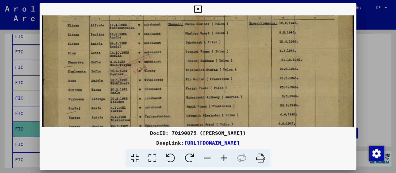
scroll to position [64, 0]
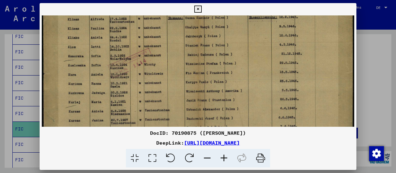
drag, startPoint x: 197, startPoint y: 98, endPoint x: 213, endPoint y: 36, distance: 64.7
click at [213, 36] on img at bounding box center [198, 62] width 313 height 220
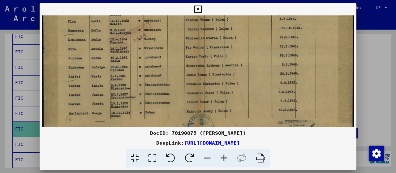
scroll to position [108, 0]
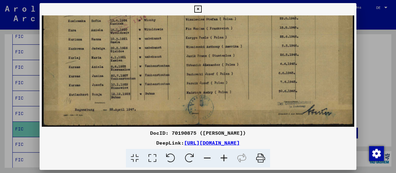
drag, startPoint x: 208, startPoint y: 77, endPoint x: 215, endPoint y: 28, distance: 49.6
click at [215, 28] on img at bounding box center [198, 17] width 313 height 220
click at [201, 9] on icon at bounding box center [197, 9] width 7 height 7
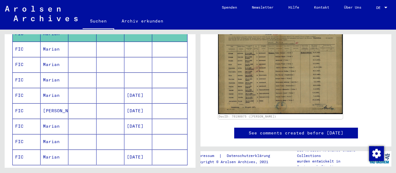
scroll to position [354, 0]
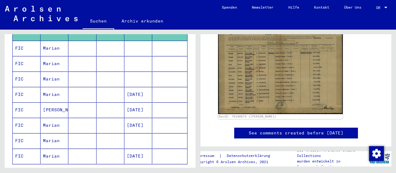
click at [53, 87] on mat-cell "Marian" at bounding box center [55, 94] width 28 height 15
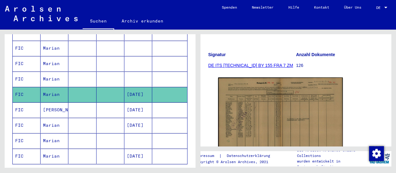
scroll to position [96, 0]
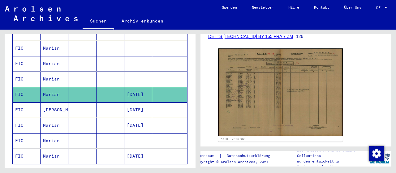
click at [267, 105] on img at bounding box center [280, 93] width 125 height 88
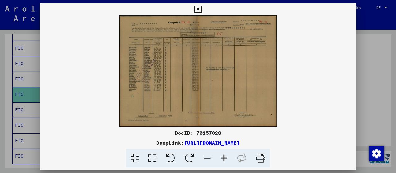
click at [223, 160] on icon at bounding box center [223, 158] width 17 height 19
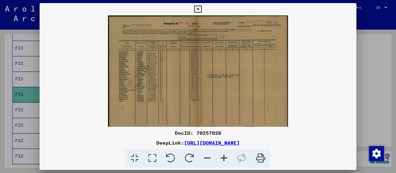
click at [223, 160] on icon at bounding box center [223, 158] width 17 height 19
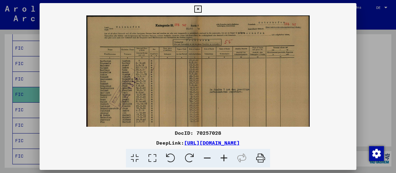
click at [223, 160] on icon at bounding box center [223, 158] width 17 height 19
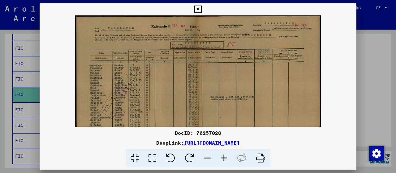
click at [223, 160] on icon at bounding box center [223, 158] width 17 height 19
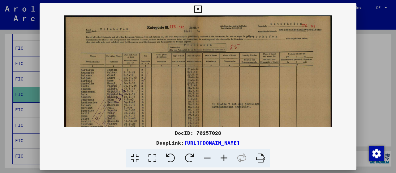
click at [223, 160] on icon at bounding box center [223, 158] width 17 height 19
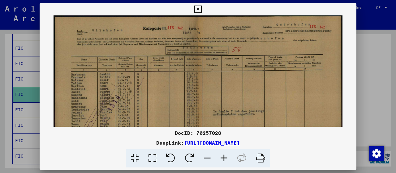
click at [223, 160] on icon at bounding box center [223, 158] width 17 height 19
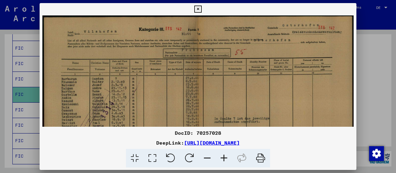
click at [223, 160] on icon at bounding box center [223, 158] width 17 height 19
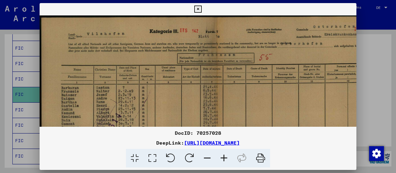
click at [223, 160] on icon at bounding box center [223, 158] width 17 height 19
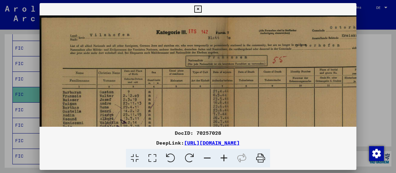
click at [201, 8] on icon at bounding box center [197, 9] width 7 height 7
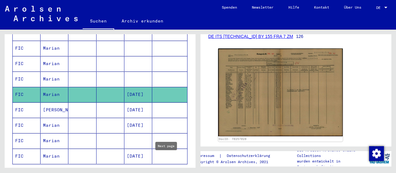
click at [166, 169] on icon "Next page" at bounding box center [166, 173] width 9 height 9
type input "*"
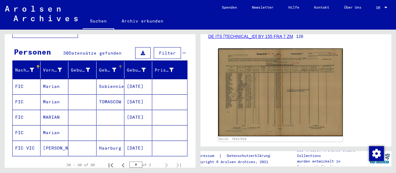
scroll to position [64, 0]
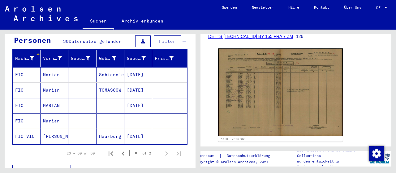
click at [58, 67] on mat-cell "Marian" at bounding box center [55, 74] width 28 height 15
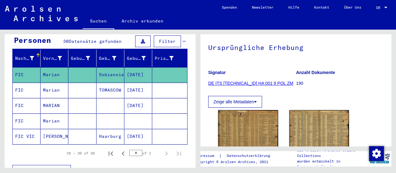
scroll to position [96, 0]
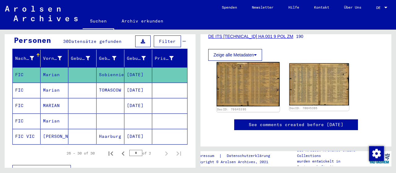
click at [240, 86] on img at bounding box center [247, 84] width 63 height 45
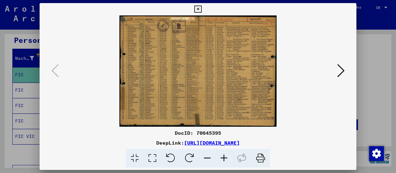
click at [223, 155] on icon at bounding box center [223, 158] width 17 height 19
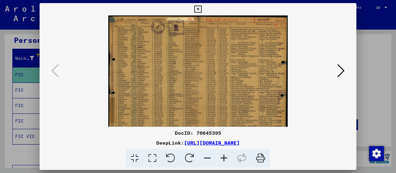
click at [223, 155] on icon at bounding box center [223, 158] width 17 height 19
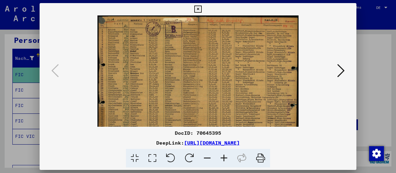
click at [223, 155] on icon at bounding box center [223, 158] width 17 height 19
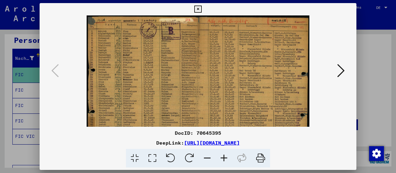
click at [223, 155] on icon at bounding box center [223, 158] width 17 height 19
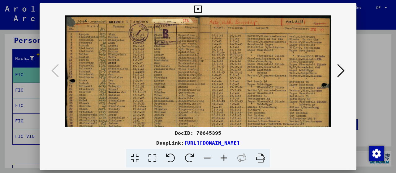
click at [223, 155] on icon at bounding box center [223, 158] width 17 height 19
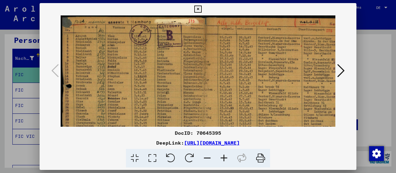
click at [223, 155] on icon at bounding box center [223, 158] width 17 height 19
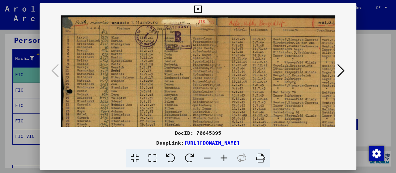
click at [223, 155] on icon at bounding box center [223, 158] width 17 height 19
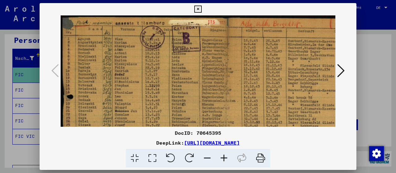
click at [223, 155] on icon at bounding box center [223, 158] width 17 height 19
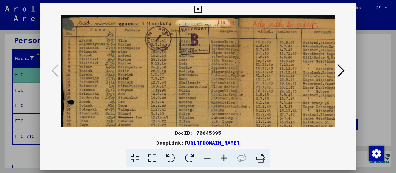
click at [223, 155] on icon at bounding box center [223, 158] width 17 height 19
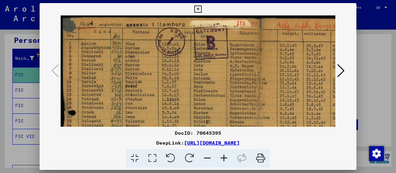
scroll to position [30, 0]
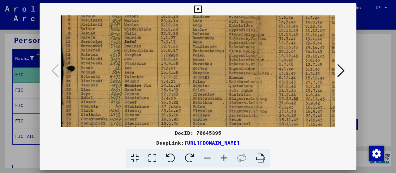
drag, startPoint x: 183, startPoint y: 97, endPoint x: 183, endPoint y: 53, distance: 43.9
click at [183, 53] on img at bounding box center [258, 112] width 397 height 282
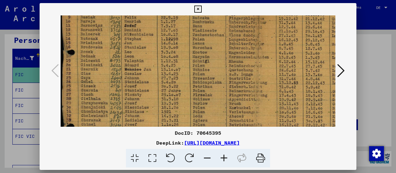
scroll to position [75, 1]
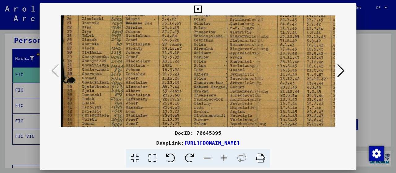
drag, startPoint x: 201, startPoint y: 86, endPoint x: 203, endPoint y: 25, distance: 60.6
click at [203, 25] on img at bounding box center [259, 49] width 397 height 282
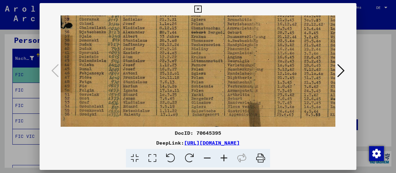
drag, startPoint x: 196, startPoint y: 96, endPoint x: 194, endPoint y: 42, distance: 53.8
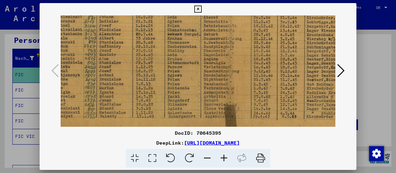
scroll to position [160, 27]
drag, startPoint x: 183, startPoint y: 91, endPoint x: 160, endPoint y: 93, distance: 22.3
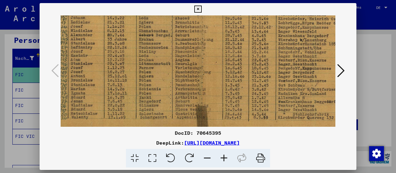
scroll to position [159, 56]
drag, startPoint x: 184, startPoint y: 92, endPoint x: 156, endPoint y: 93, distance: 27.8
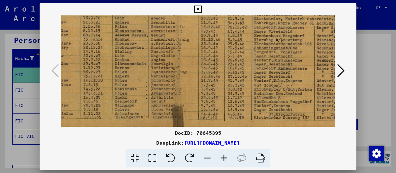
scroll to position [159, 86]
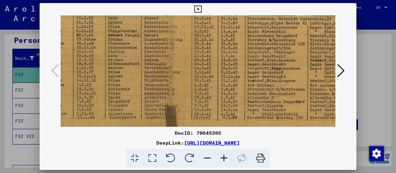
drag, startPoint x: 238, startPoint y: 93, endPoint x: 208, endPoint y: 93, distance: 29.4
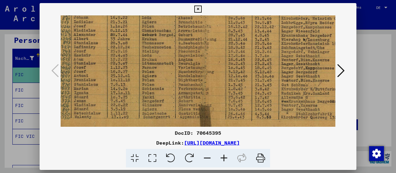
scroll to position [160, 28]
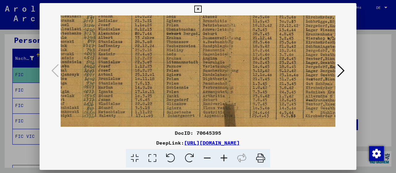
drag, startPoint x: 258, startPoint y: 93, endPoint x: 303, endPoint y: 91, distance: 44.9
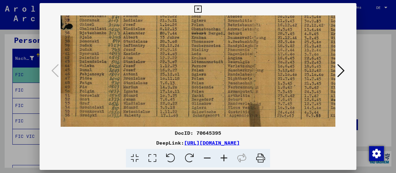
scroll to position [161, 0]
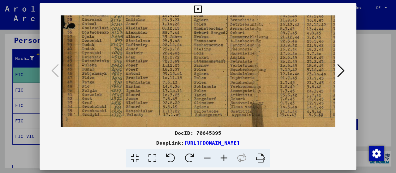
drag, startPoint x: 107, startPoint y: 92, endPoint x: 144, endPoint y: 91, distance: 37.7
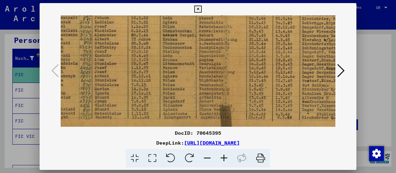
scroll to position [159, 45]
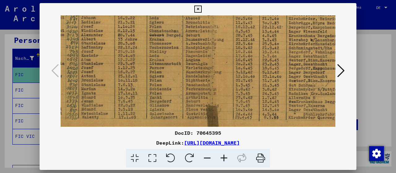
drag, startPoint x: 290, startPoint y: 82, endPoint x: 246, endPoint y: 84, distance: 44.0
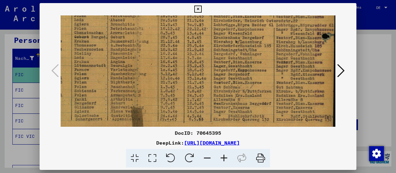
scroll to position [159, 120]
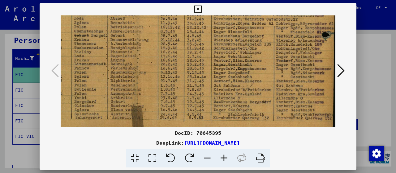
drag, startPoint x: 296, startPoint y: 94, endPoint x: 201, endPoint y: 95, distance: 95.5
drag, startPoint x: 351, startPoint y: 9, endPoint x: 181, endPoint y: 31, distance: 170.8
click at [201, 9] on icon at bounding box center [197, 9] width 7 height 7
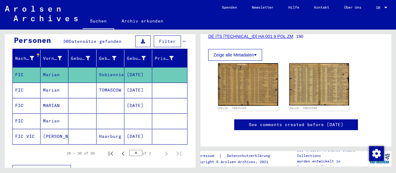
click at [53, 83] on mat-cell "Marian" at bounding box center [55, 90] width 28 height 15
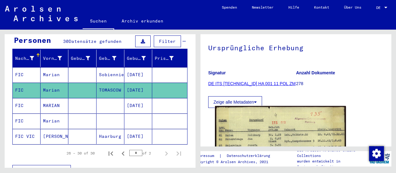
scroll to position [129, 0]
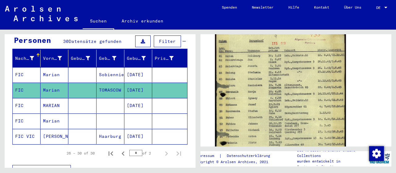
click at [272, 90] on img at bounding box center [280, 118] width 131 height 182
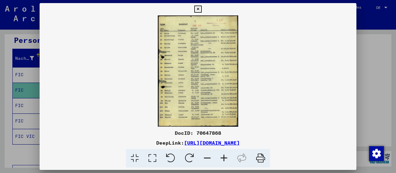
click at [222, 157] on icon at bounding box center [223, 158] width 17 height 19
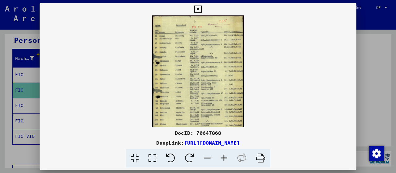
click at [222, 157] on icon at bounding box center [223, 158] width 17 height 19
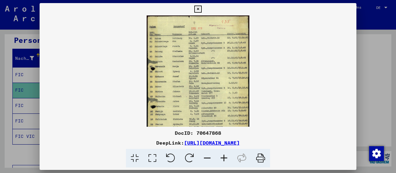
click at [222, 157] on icon at bounding box center [223, 158] width 17 height 19
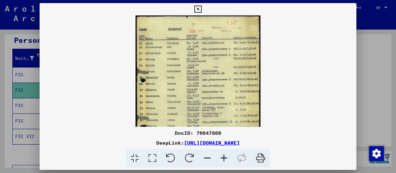
click at [222, 157] on icon at bounding box center [223, 158] width 17 height 19
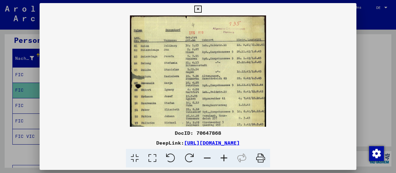
click at [222, 157] on icon at bounding box center [223, 158] width 17 height 19
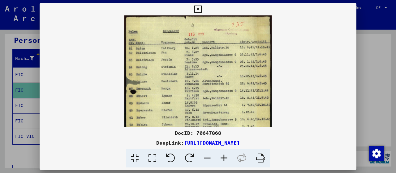
click at [222, 157] on icon at bounding box center [223, 158] width 17 height 19
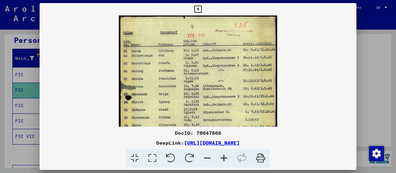
click at [222, 157] on icon at bounding box center [223, 158] width 17 height 19
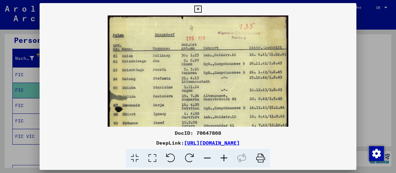
click at [222, 157] on icon at bounding box center [223, 158] width 17 height 19
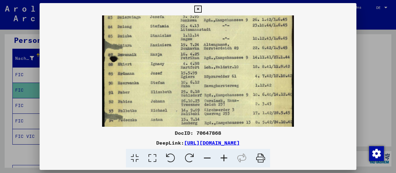
drag, startPoint x: 194, startPoint y: 79, endPoint x: 193, endPoint y: 23, distance: 56.0
click at [193, 23] on img at bounding box center [197, 92] width 191 height 266
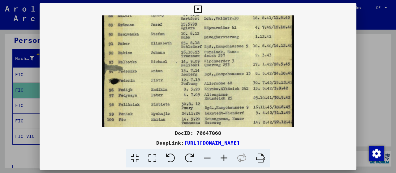
drag, startPoint x: 149, startPoint y: 95, endPoint x: 150, endPoint y: 43, distance: 51.9
click at [150, 44] on img at bounding box center [197, 43] width 191 height 266
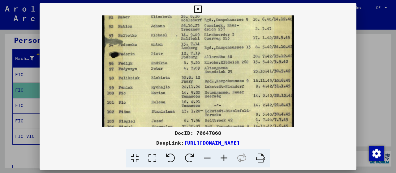
scroll to position [147, 0]
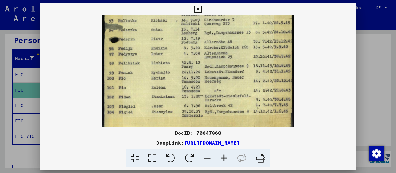
drag, startPoint x: 154, startPoint y: 93, endPoint x: 156, endPoint y: 63, distance: 29.8
click at [155, 63] on img at bounding box center [197, 2] width 191 height 266
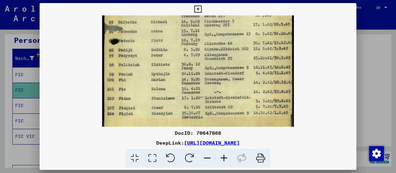
drag, startPoint x: 231, startPoint y: 90, endPoint x: 177, endPoint y: 91, distance: 53.8
click at [177, 91] on img at bounding box center [197, 3] width 191 height 266
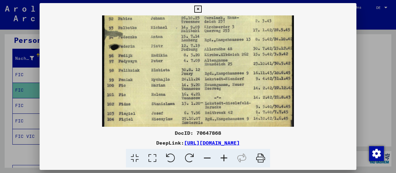
drag, startPoint x: 256, startPoint y: 83, endPoint x: 219, endPoint y: 85, distance: 36.9
click at [219, 85] on img at bounding box center [197, 9] width 191 height 266
drag, startPoint x: 350, startPoint y: 8, endPoint x: 341, endPoint y: 13, distance: 10.1
click at [203, 10] on div at bounding box center [197, 9] width 11 height 12
click at [201, 10] on icon at bounding box center [197, 9] width 7 height 7
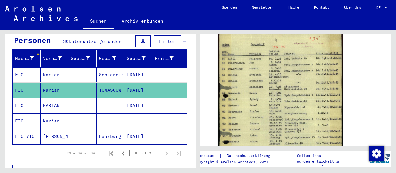
click at [45, 98] on mat-cell "MARIAN" at bounding box center [55, 105] width 28 height 15
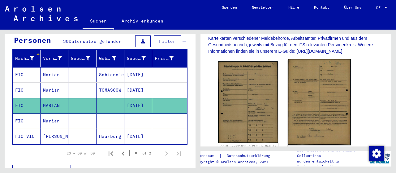
scroll to position [161, 0]
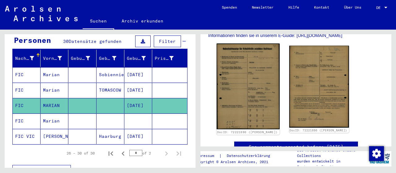
click at [247, 76] on img at bounding box center [247, 87] width 63 height 86
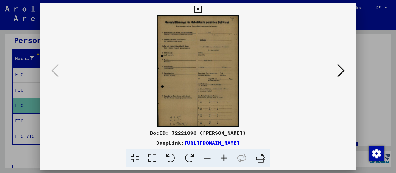
click at [222, 157] on icon at bounding box center [223, 158] width 17 height 19
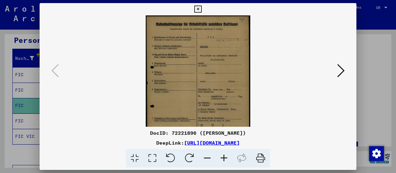
click at [222, 157] on icon at bounding box center [223, 158] width 17 height 19
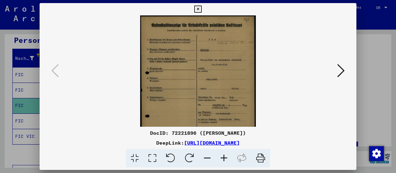
click at [222, 157] on icon at bounding box center [223, 158] width 17 height 19
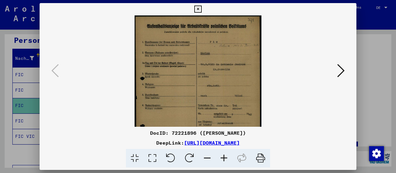
click at [222, 157] on icon at bounding box center [223, 158] width 17 height 19
click at [222, 158] on icon at bounding box center [223, 158] width 17 height 19
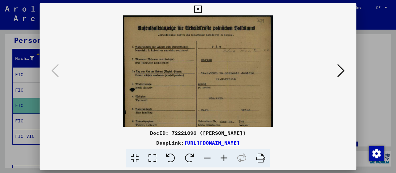
click at [222, 158] on icon at bounding box center [223, 158] width 17 height 19
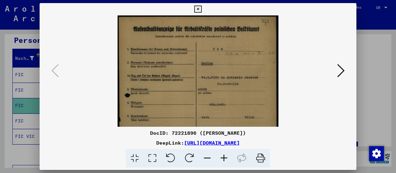
click at [222, 158] on icon at bounding box center [223, 158] width 17 height 19
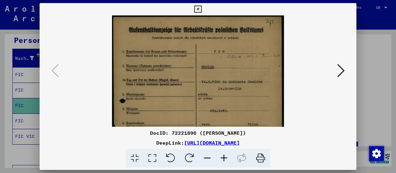
click at [222, 158] on icon at bounding box center [223, 158] width 17 height 19
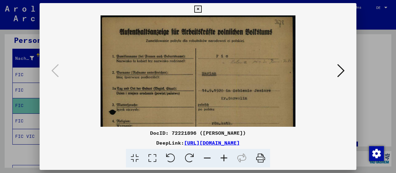
click at [222, 158] on icon at bounding box center [223, 158] width 17 height 19
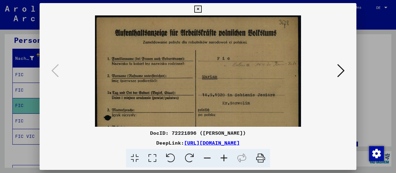
click at [222, 158] on icon at bounding box center [223, 158] width 17 height 19
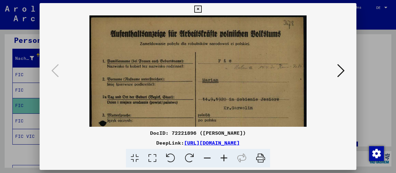
click at [222, 158] on icon at bounding box center [223, 158] width 17 height 19
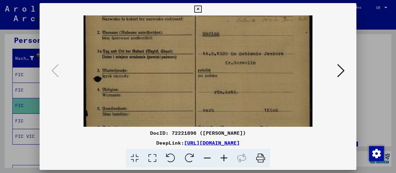
drag, startPoint x: 245, startPoint y: 103, endPoint x: 234, endPoint y: 53, distance: 51.7
click at [234, 53] on img at bounding box center [197, 121] width 229 height 313
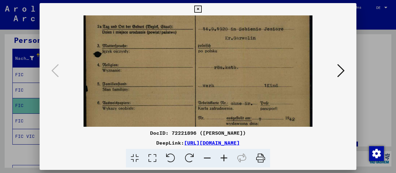
drag, startPoint x: 248, startPoint y: 57, endPoint x: 241, endPoint y: 17, distance: 40.4
click at [241, 19] on img at bounding box center [197, 97] width 229 height 313
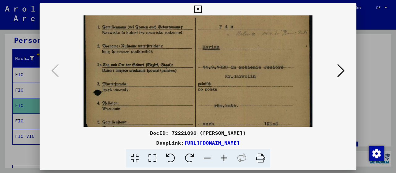
scroll to position [26, 0]
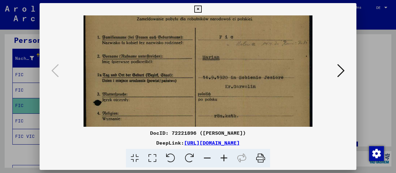
drag, startPoint x: 237, startPoint y: 52, endPoint x: 227, endPoint y: 109, distance: 57.9
click at [227, 109] on img at bounding box center [197, 145] width 229 height 313
click at [201, 9] on icon at bounding box center [197, 9] width 7 height 7
